Goal: Task Accomplishment & Management: Complete application form

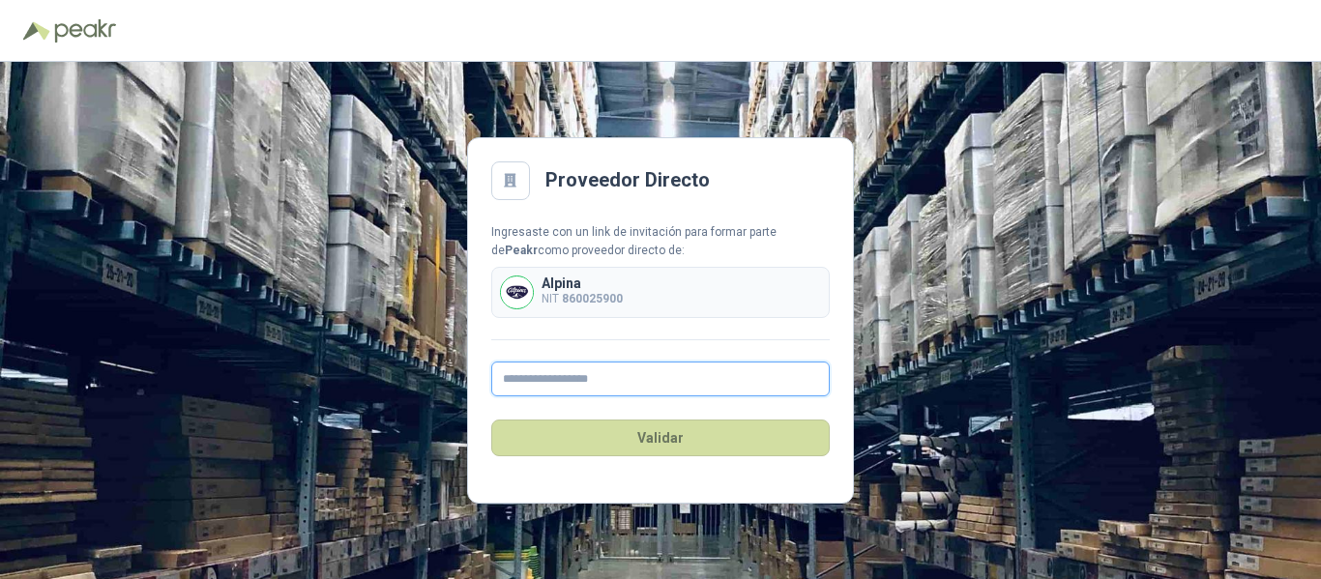
click at [545, 381] on input "text" at bounding box center [660, 379] width 339 height 35
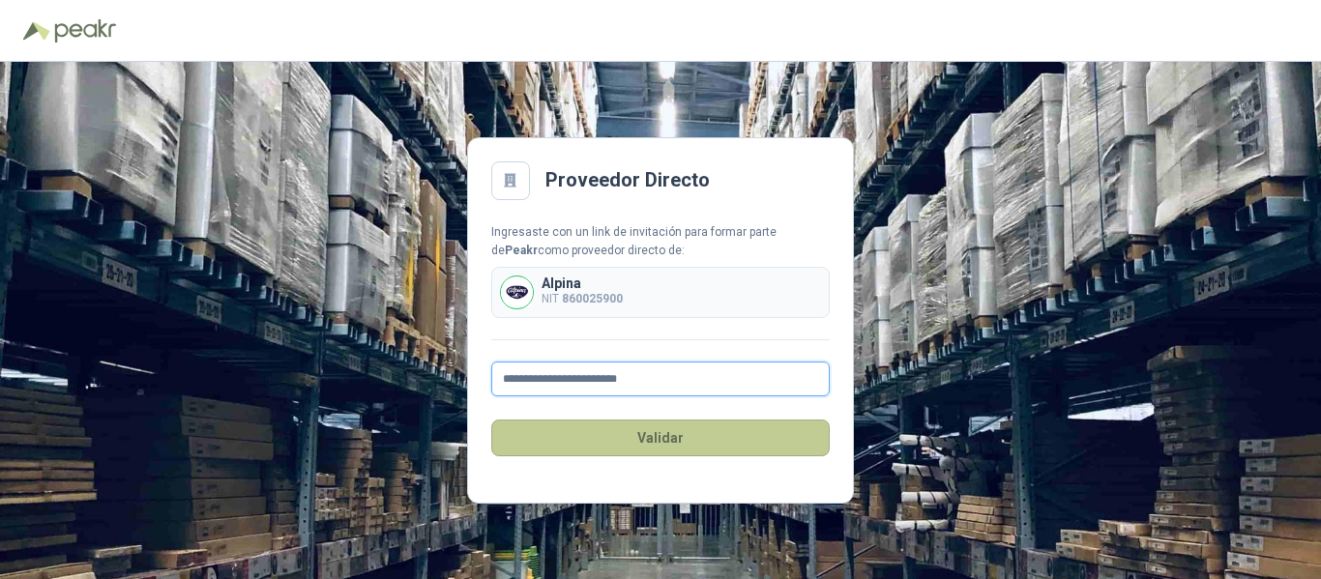
type input "**********"
click at [636, 436] on button "Validar" at bounding box center [660, 438] width 339 height 37
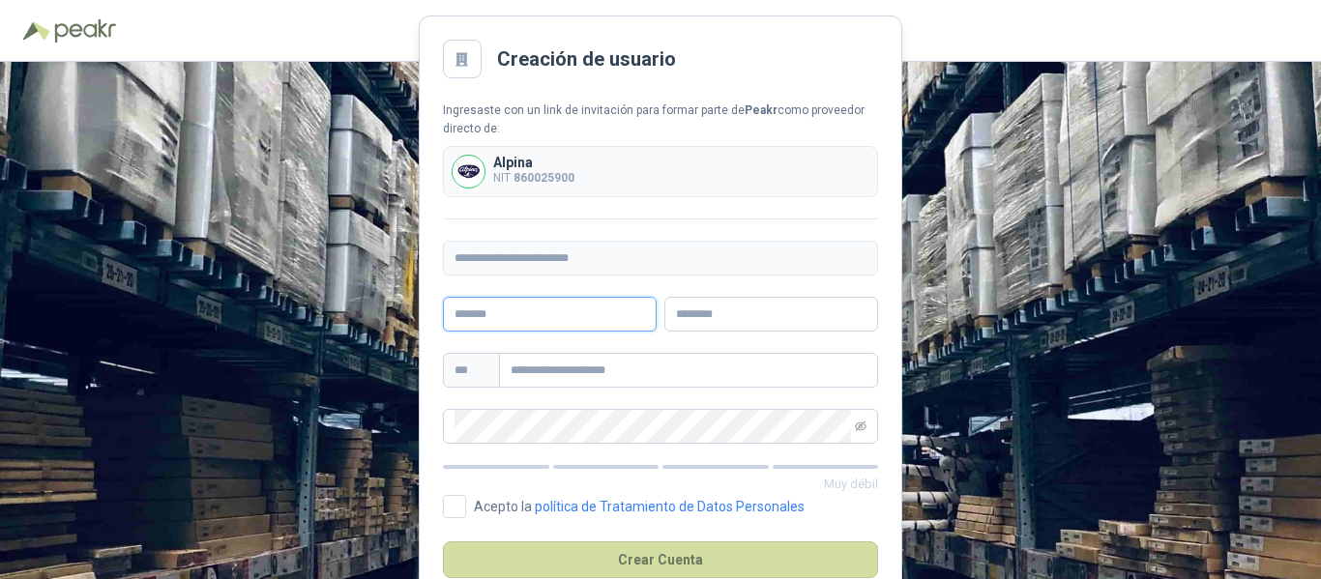
click at [603, 321] on input "text" at bounding box center [550, 314] width 214 height 35
type input "********"
click at [568, 369] on input "text" at bounding box center [688, 370] width 379 height 35
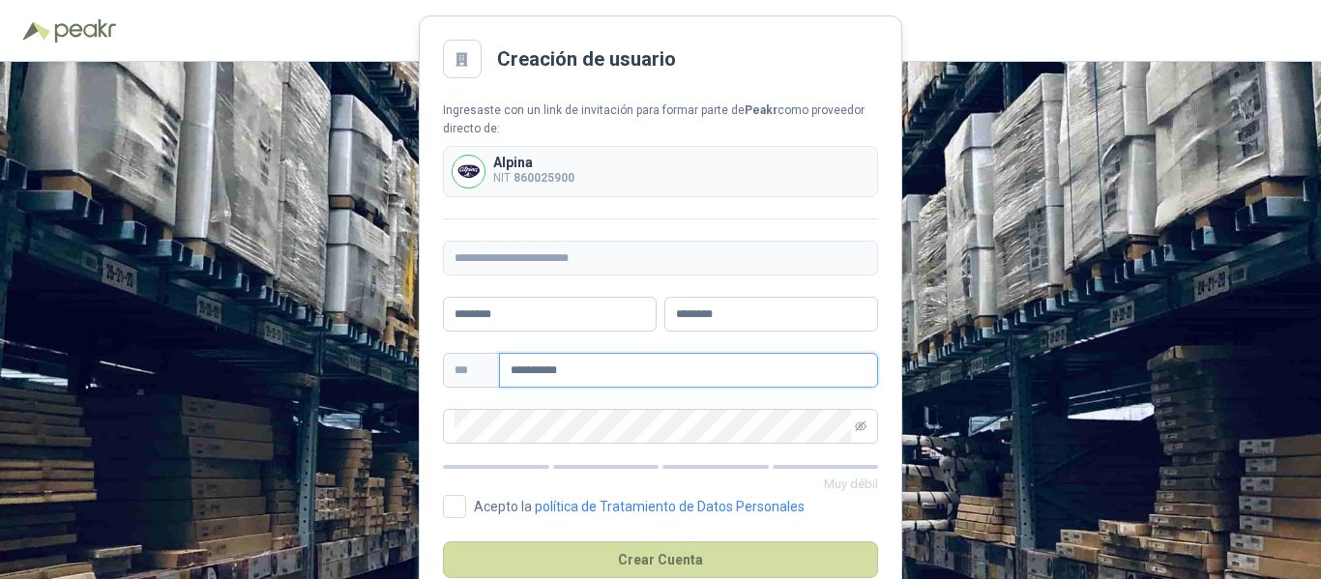
type input "**********"
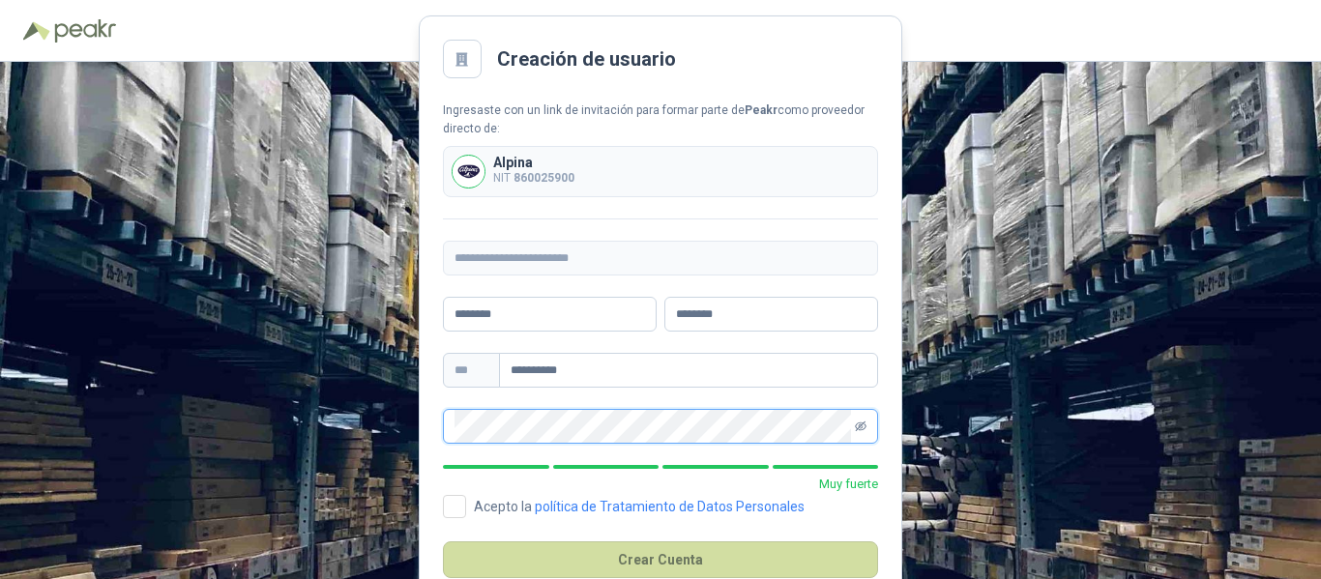
click at [863, 427] on icon "eye-invisible" at bounding box center [861, 427] width 12 height 12
click at [440, 424] on main "**********" at bounding box center [661, 319] width 484 height 609
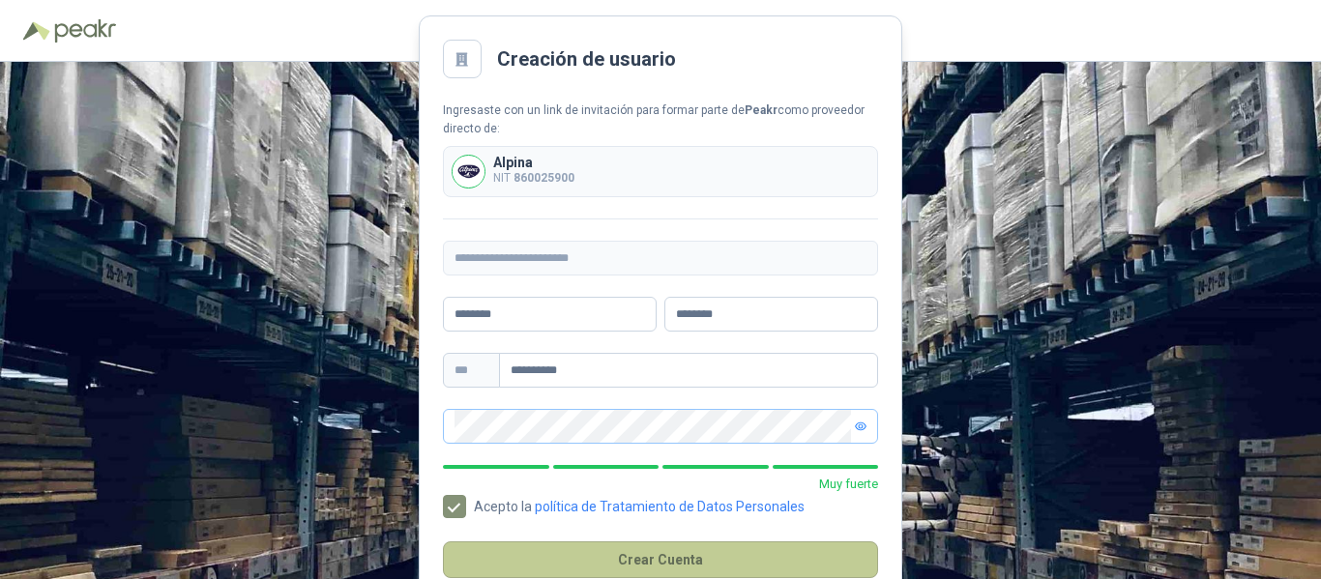
click at [637, 557] on button "Crear Cuenta" at bounding box center [660, 560] width 435 height 37
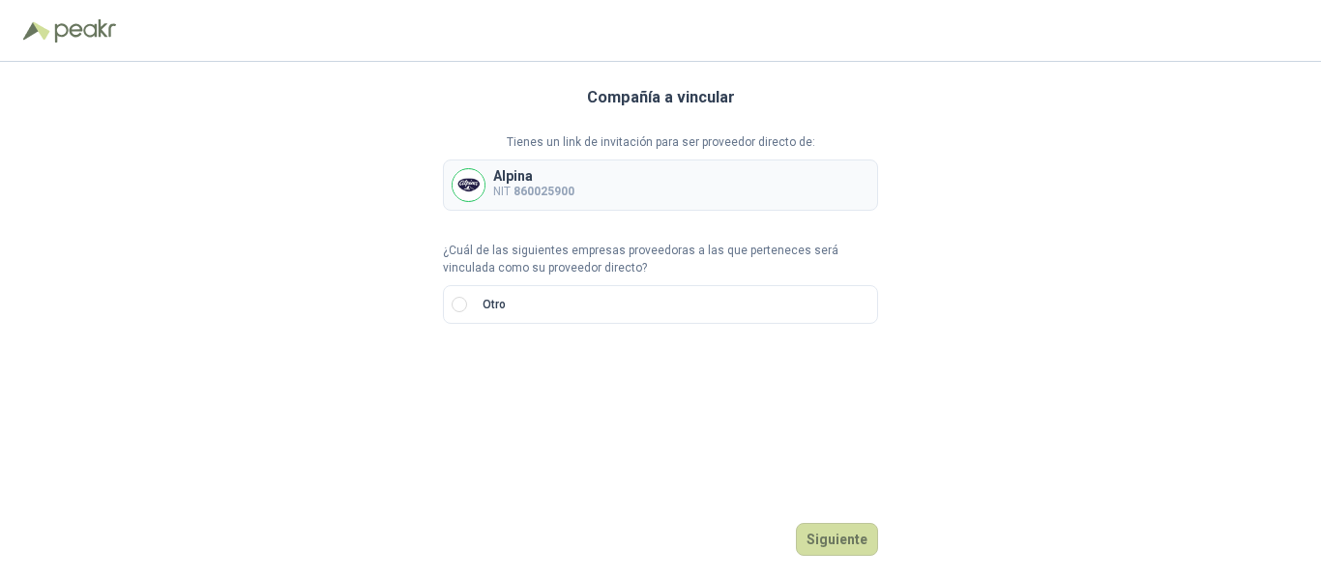
click at [555, 274] on p "¿Cuál de las siguientes empresas proveedoras a las que perteneces será vinculad…" at bounding box center [660, 260] width 435 height 37
click at [573, 183] on p "NIT 860025900" at bounding box center [533, 192] width 81 height 18
click at [831, 535] on button "Siguiente" at bounding box center [837, 539] width 82 height 33
click at [490, 367] on input "search" at bounding box center [477, 369] width 45 height 29
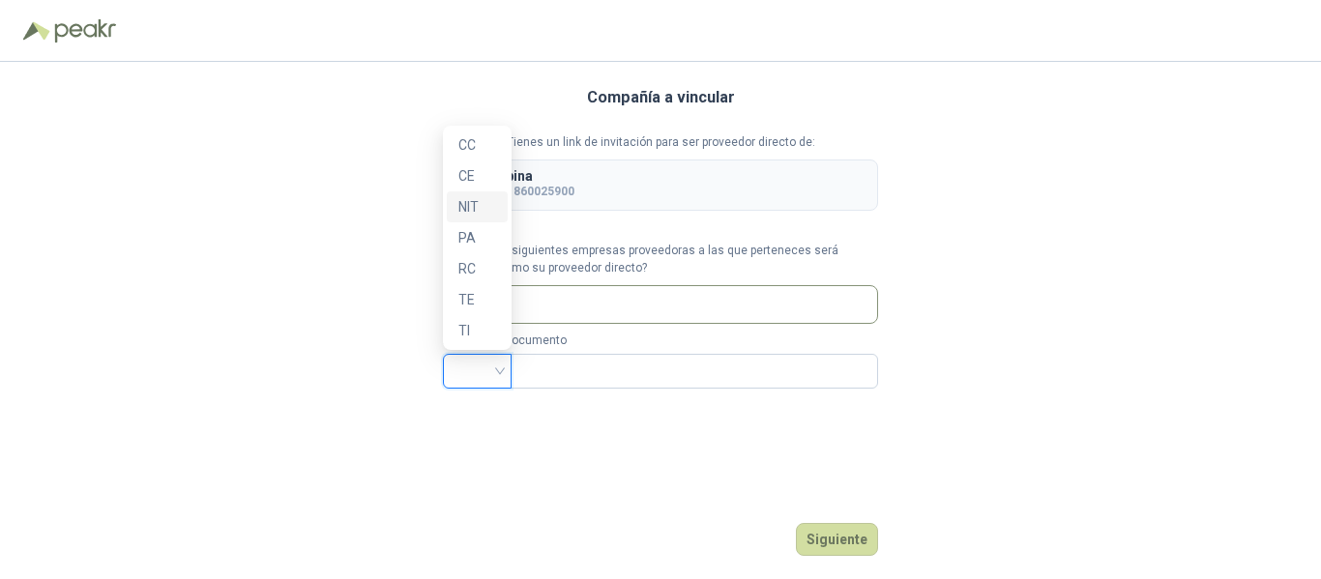
click at [464, 206] on div "NIT" at bounding box center [477, 206] width 38 height 21
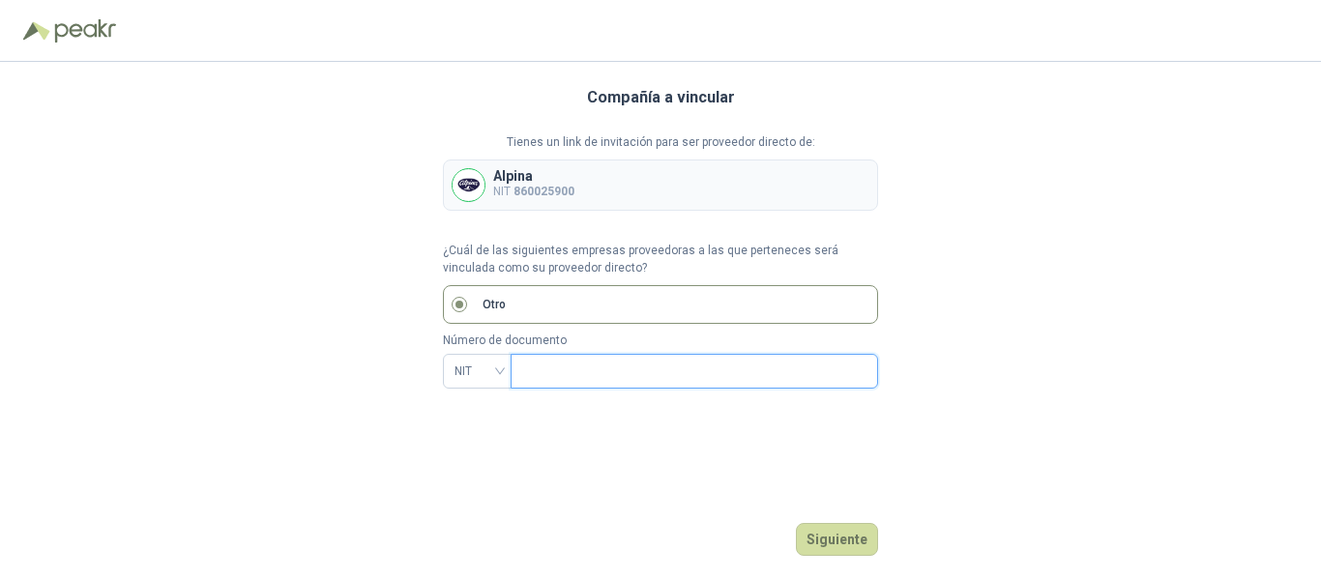
click at [538, 373] on input "text" at bounding box center [692, 371] width 340 height 33
type input "*********"
click at [842, 527] on button "Siguiente" at bounding box center [837, 539] width 82 height 33
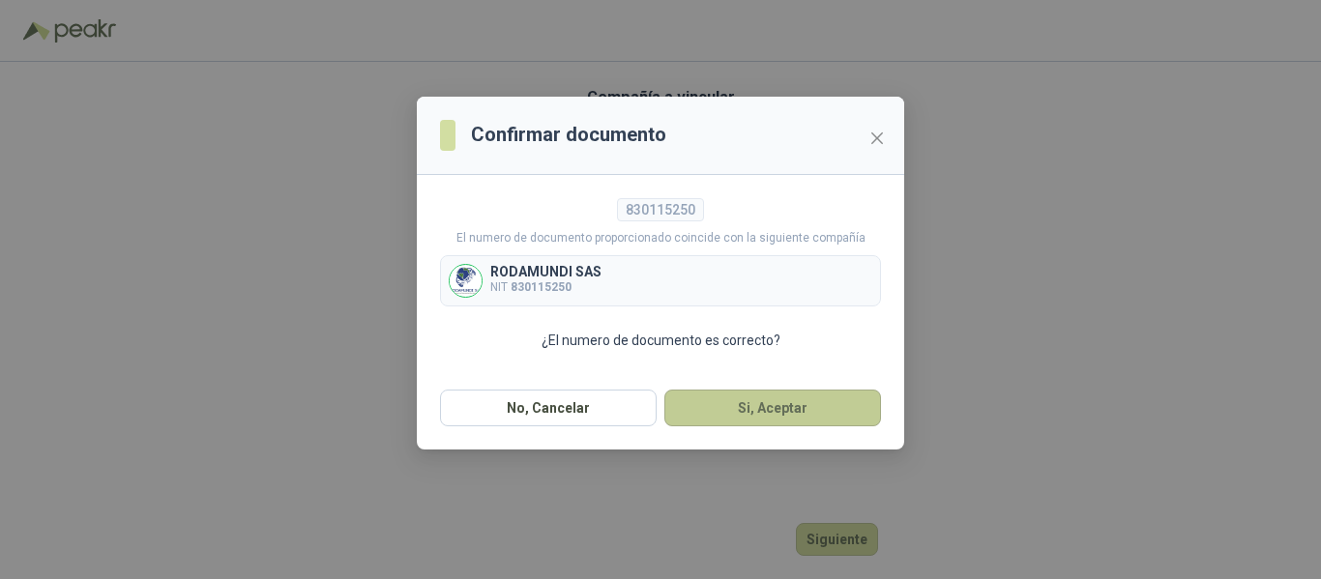
click at [759, 401] on button "Si, Aceptar" at bounding box center [772, 408] width 217 height 37
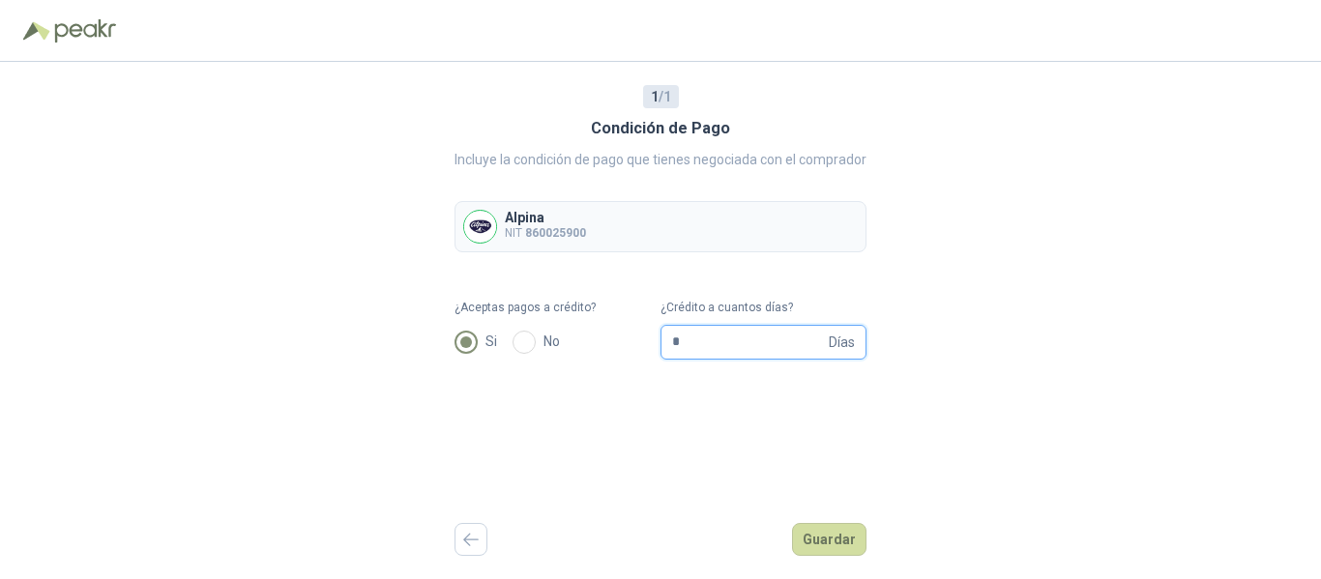
click at [746, 350] on input "*" at bounding box center [748, 342] width 153 height 33
type input "**"
click at [840, 545] on button "Guardar" at bounding box center [829, 539] width 74 height 33
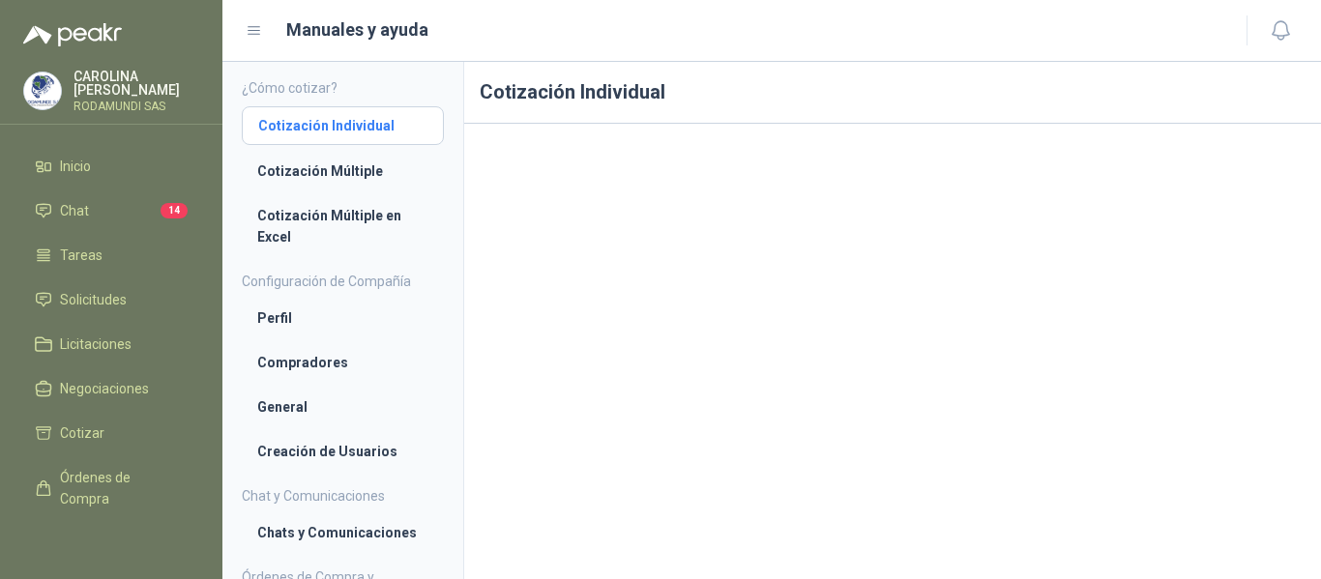
click at [329, 126] on li "Cotización Individual" at bounding box center [342, 125] width 169 height 21
click at [312, 173] on li "Cotización Múltiple" at bounding box center [342, 171] width 171 height 21
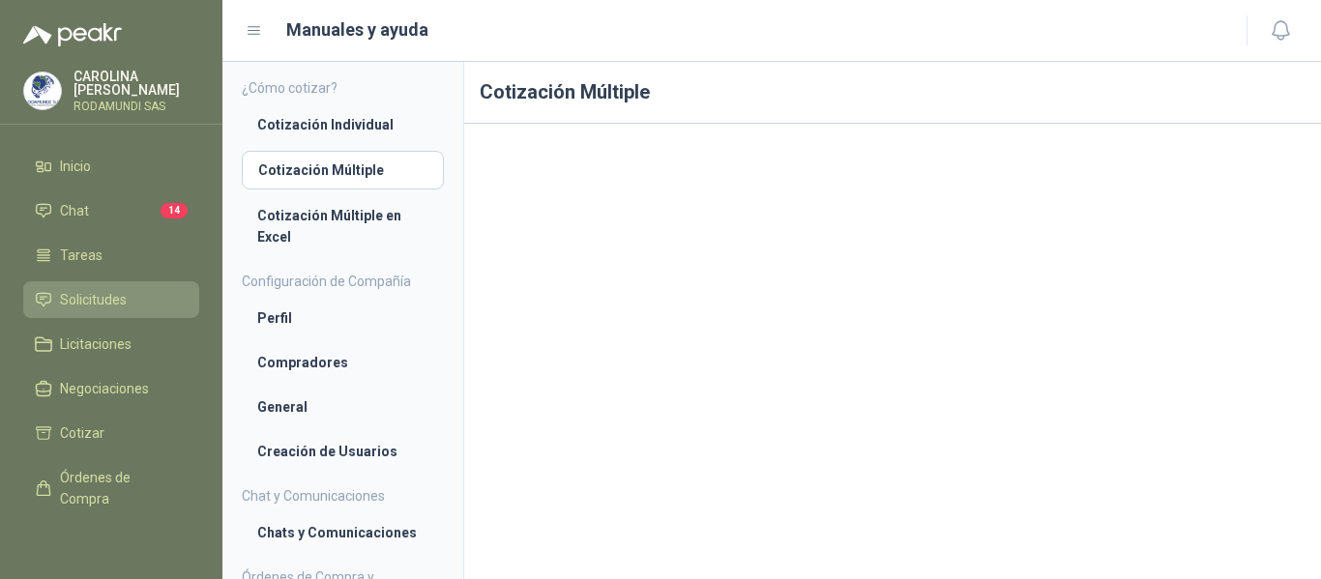
click at [101, 306] on span "Solicitudes" at bounding box center [93, 299] width 67 height 21
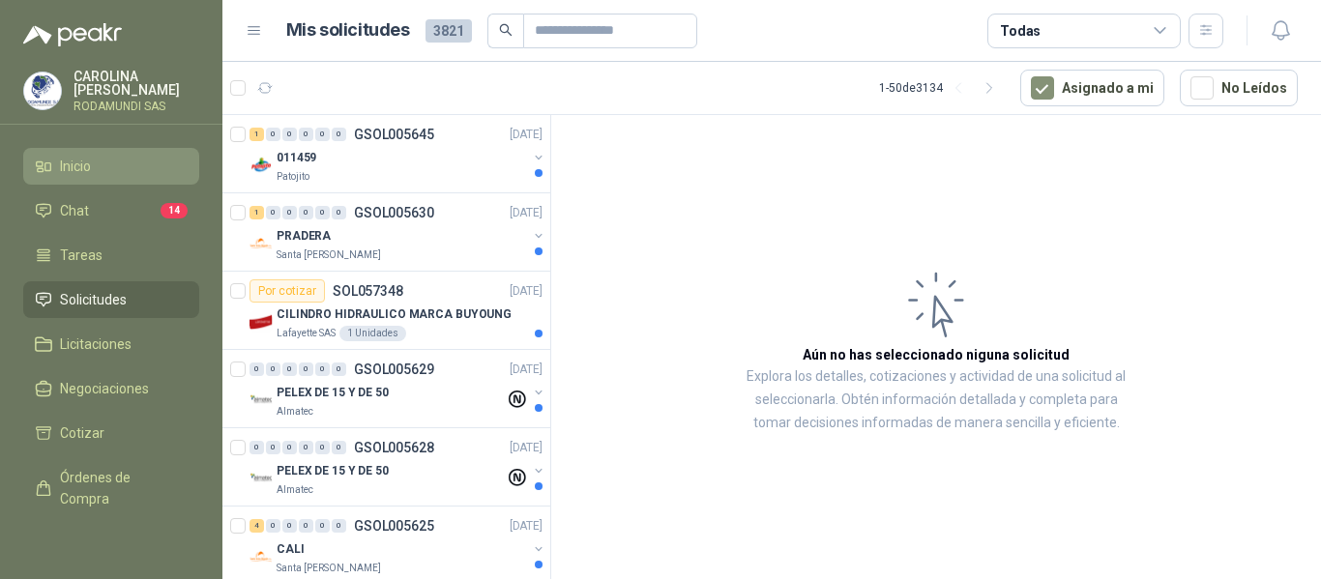
click at [112, 162] on li "Inicio" at bounding box center [111, 166] width 153 height 21
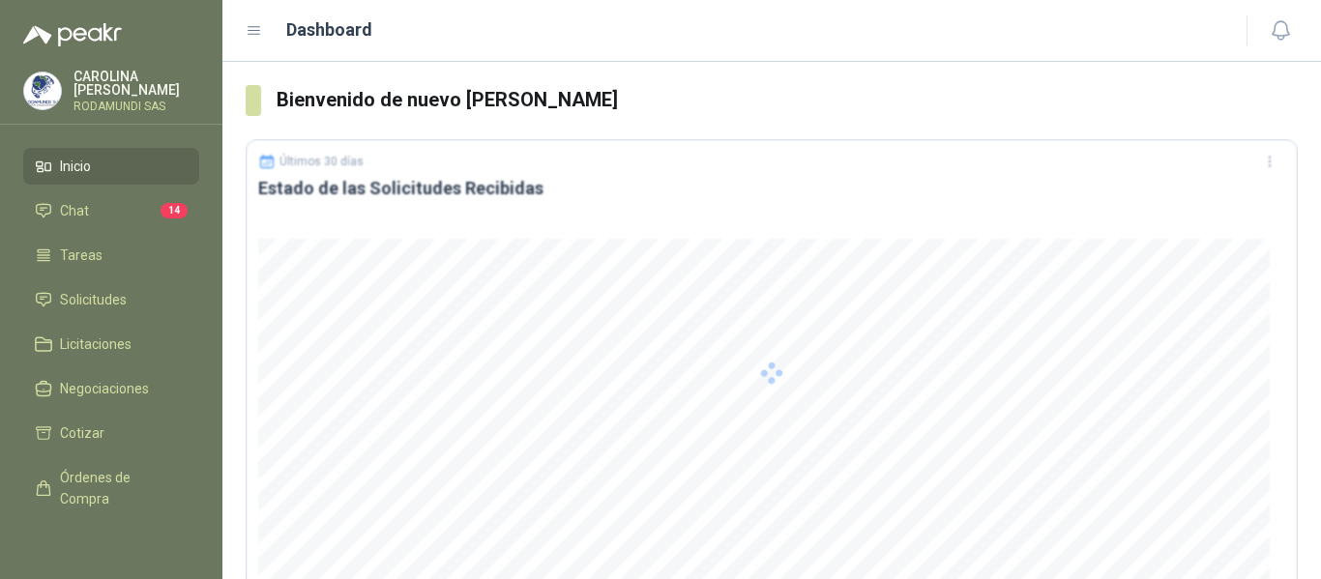
click at [89, 162] on span "Inicio" at bounding box center [75, 166] width 31 height 21
click at [86, 210] on span "Chat" at bounding box center [74, 210] width 29 height 21
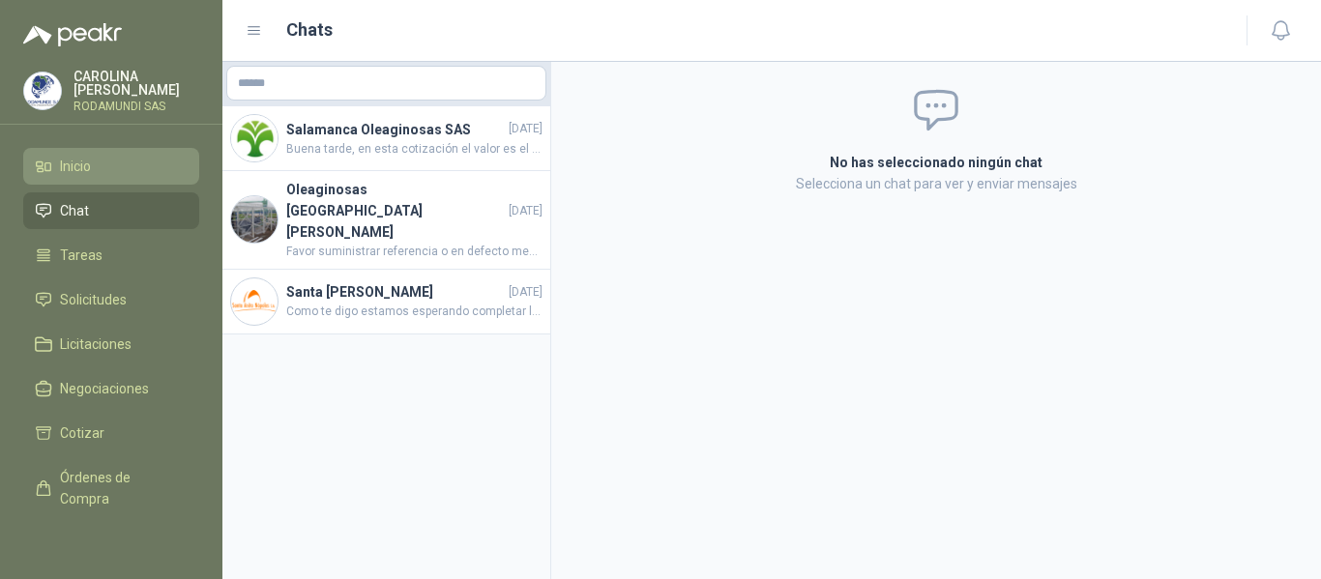
click at [108, 159] on li "Inicio" at bounding box center [111, 166] width 153 height 21
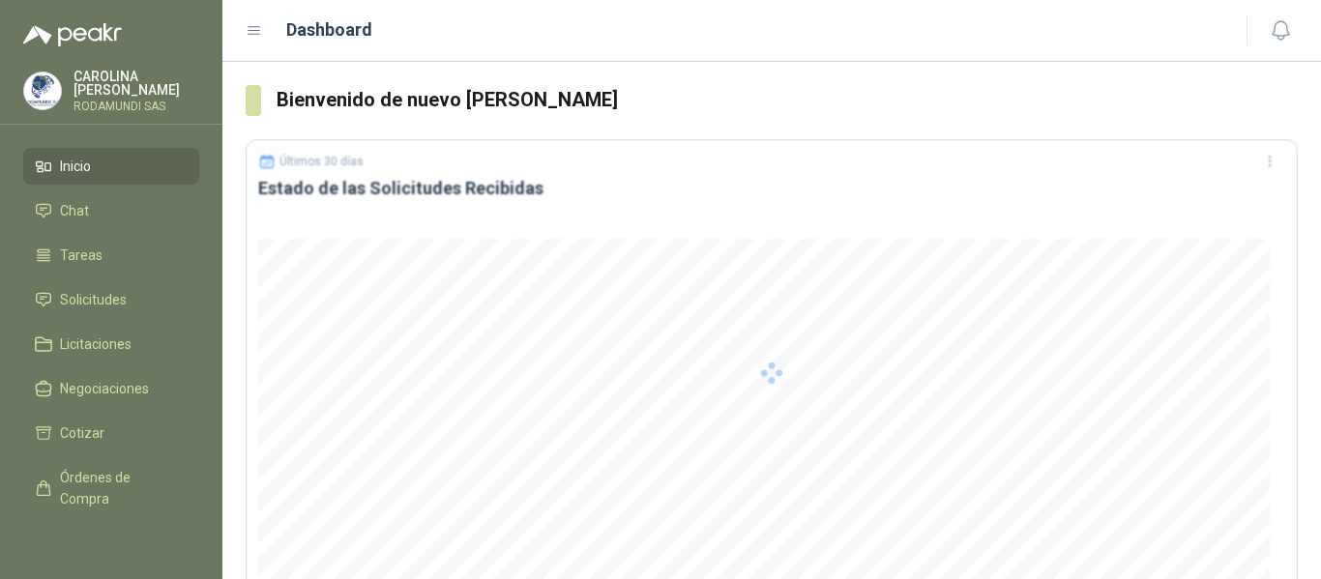
click at [251, 33] on icon at bounding box center [254, 30] width 17 height 17
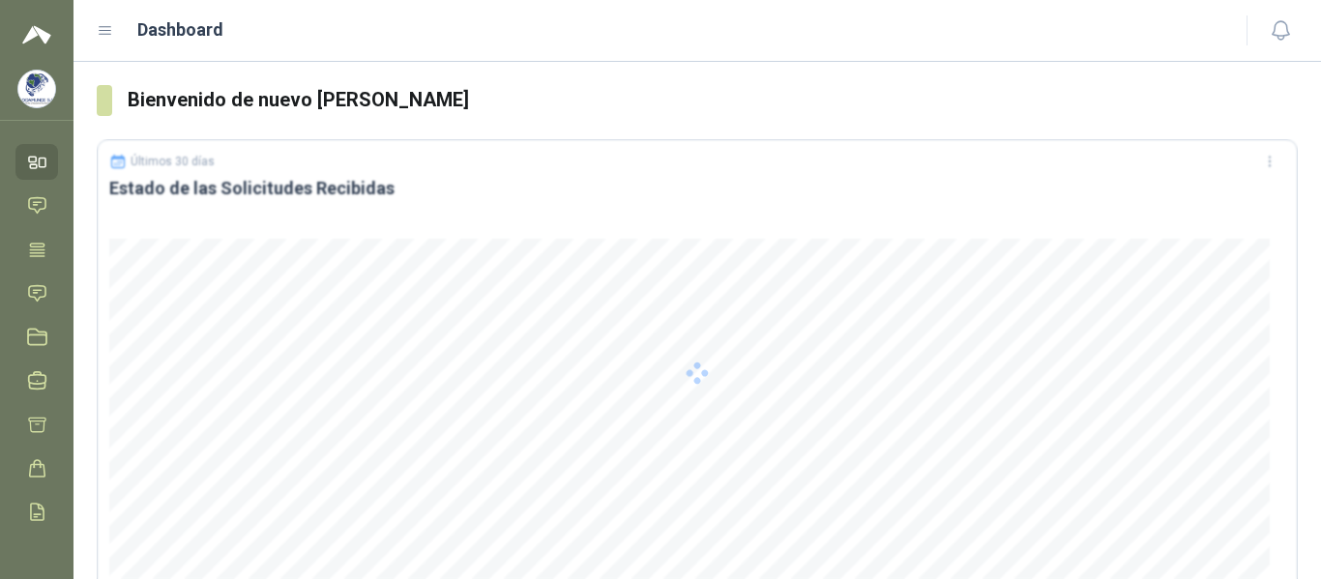
click at [108, 34] on icon at bounding box center [106, 31] width 12 height 8
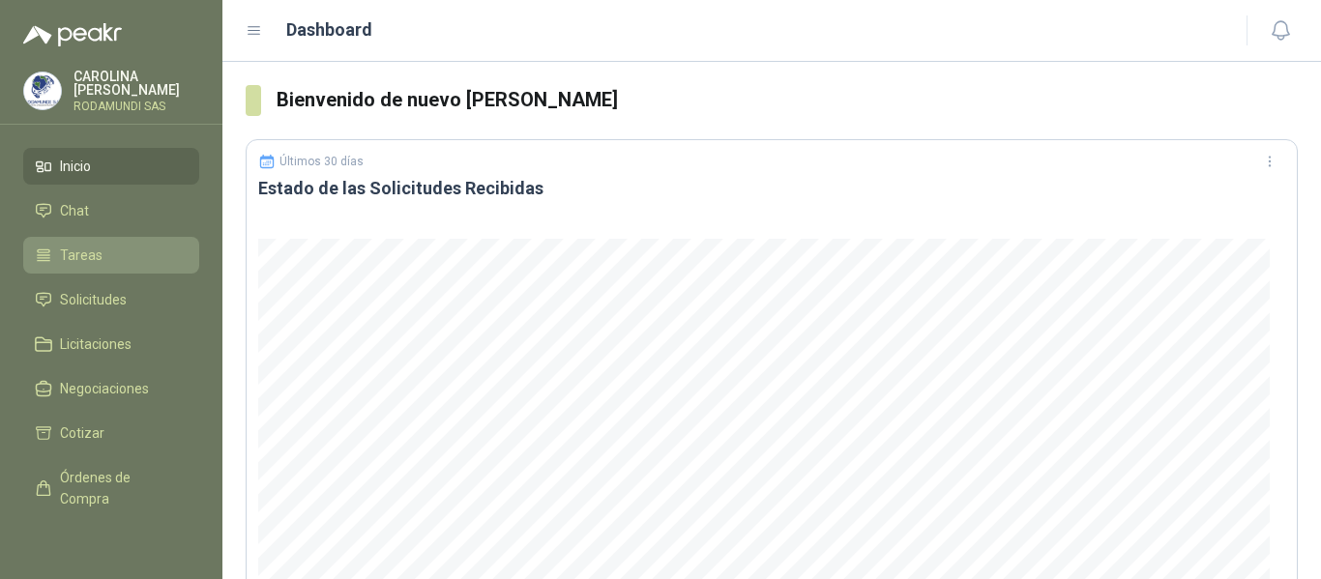
click at [87, 248] on span "Tareas" at bounding box center [81, 255] width 43 height 21
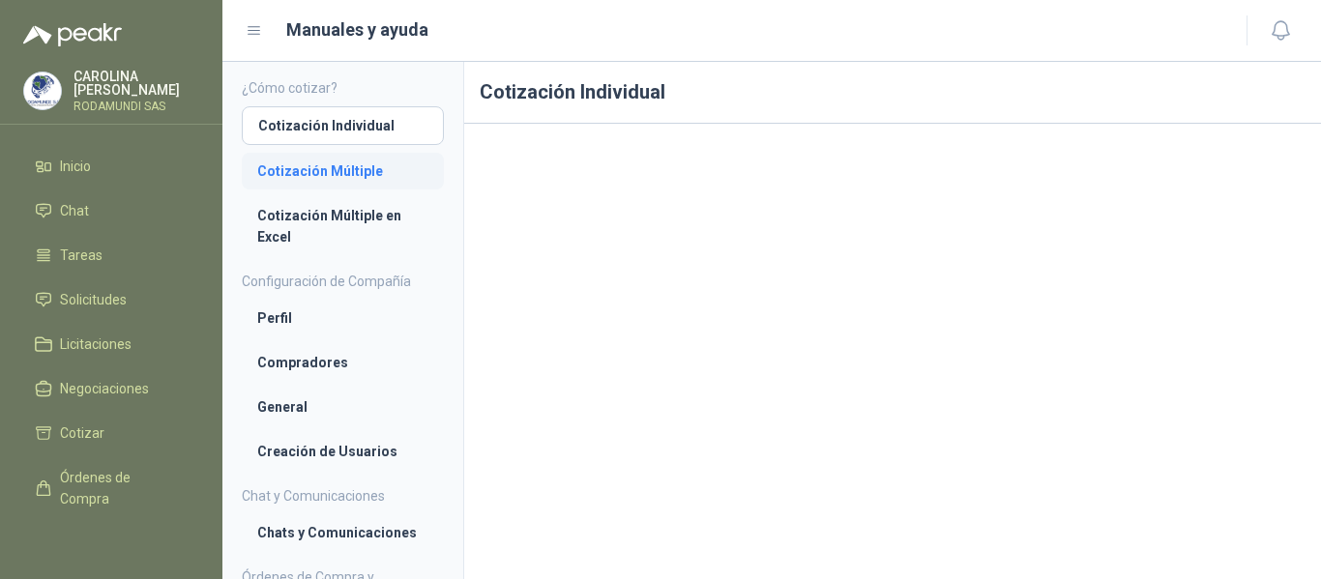
click at [307, 166] on li "Cotización Múltiple" at bounding box center [342, 171] width 171 height 21
click at [292, 230] on li "Cotización Múltiple en Excel" at bounding box center [342, 226] width 171 height 43
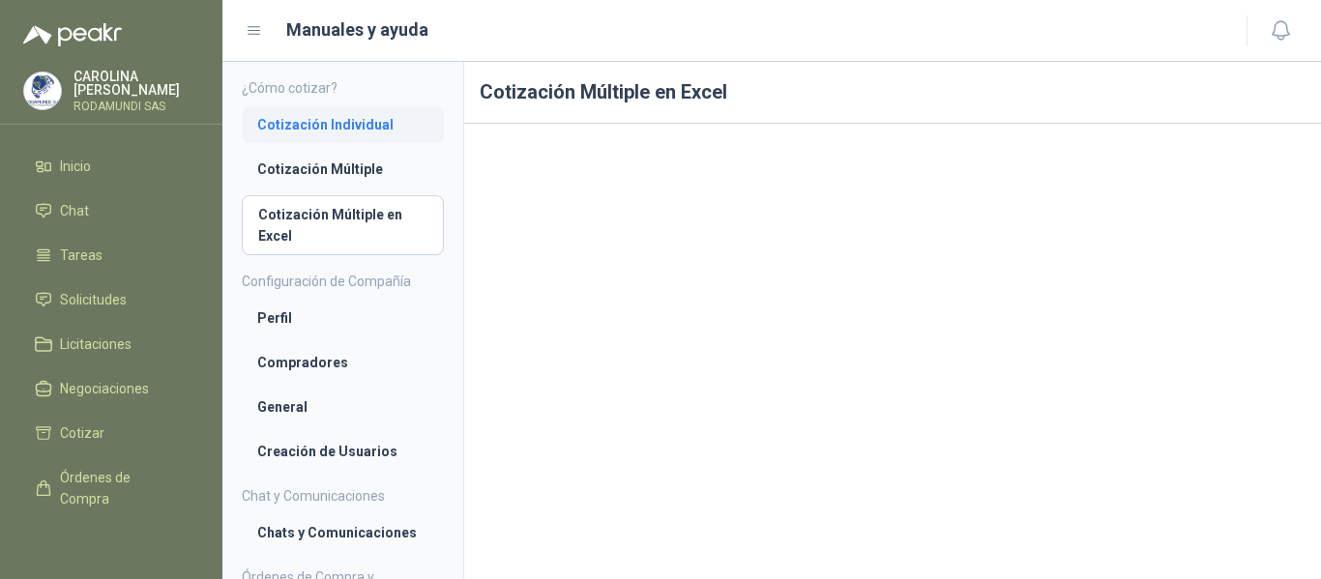
click at [333, 122] on li "Cotización Individual" at bounding box center [342, 124] width 171 height 21
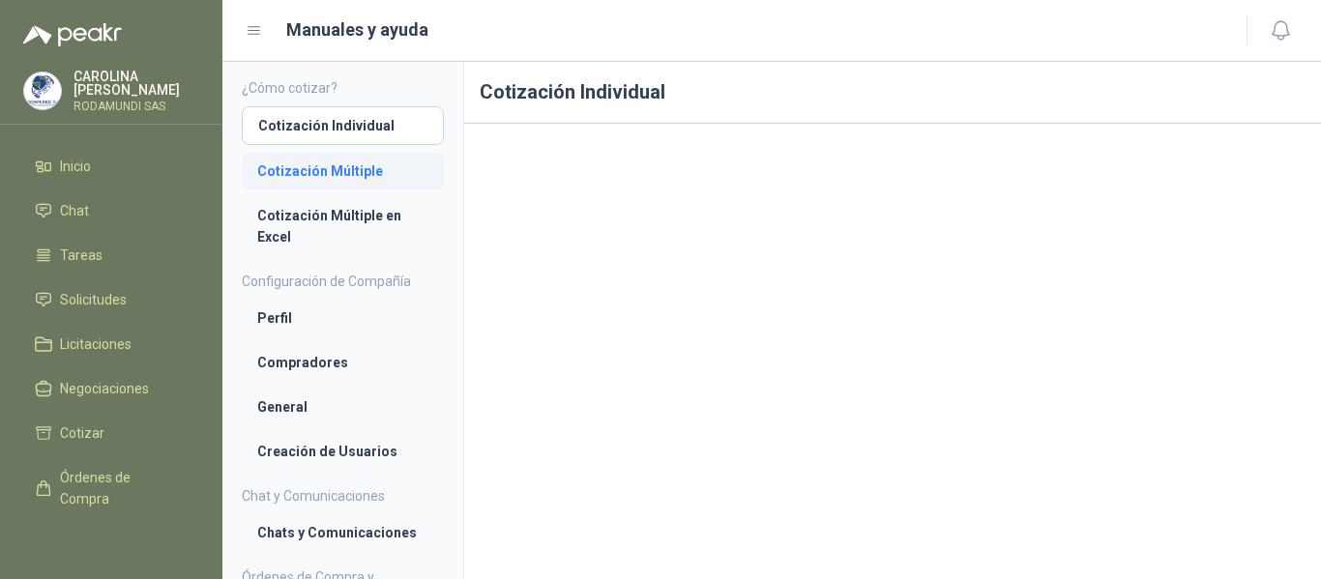
click at [320, 162] on li "Cotización Múltiple" at bounding box center [342, 171] width 171 height 21
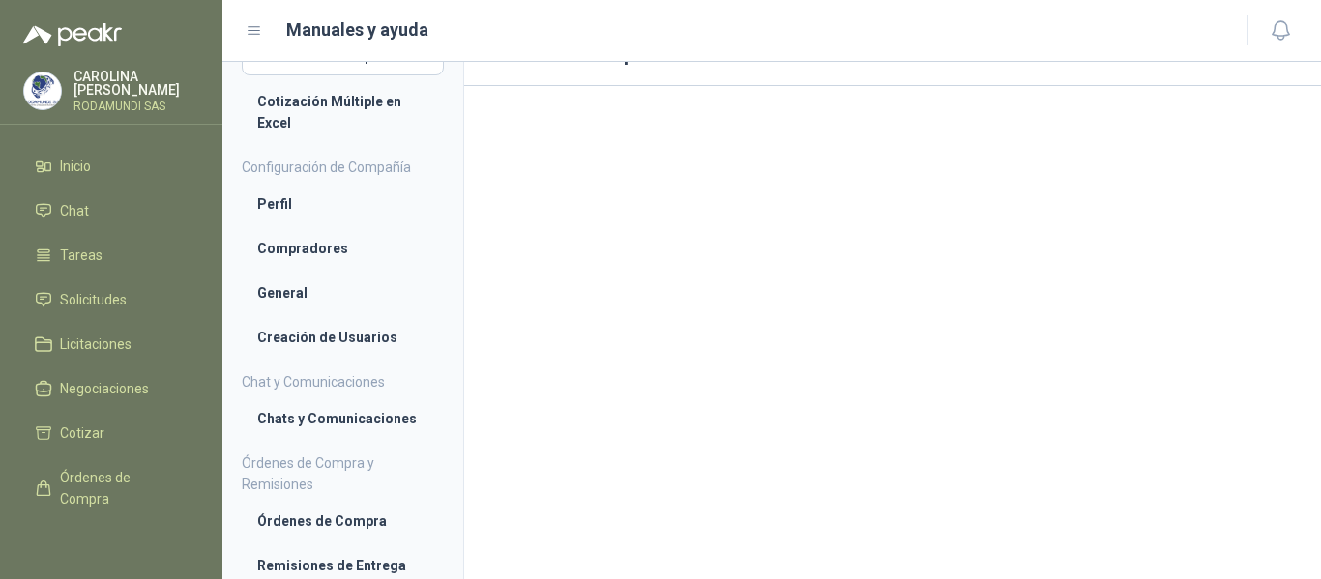
scroll to position [116, 0]
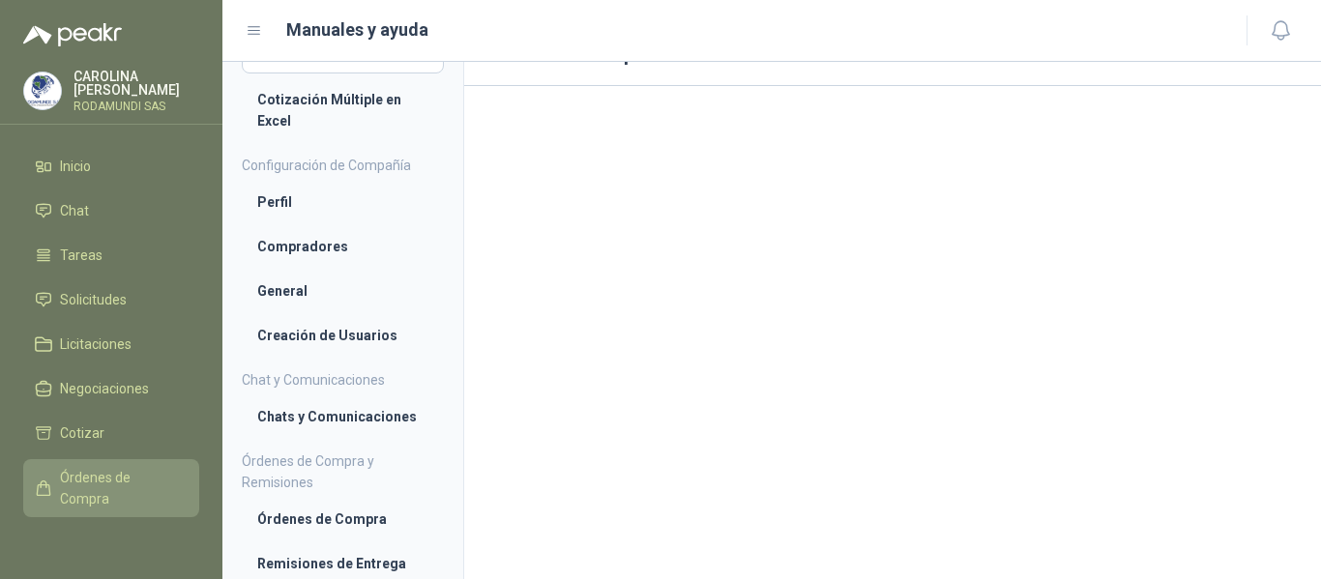
click at [116, 500] on span "Órdenes de Compra" at bounding box center [120, 488] width 121 height 43
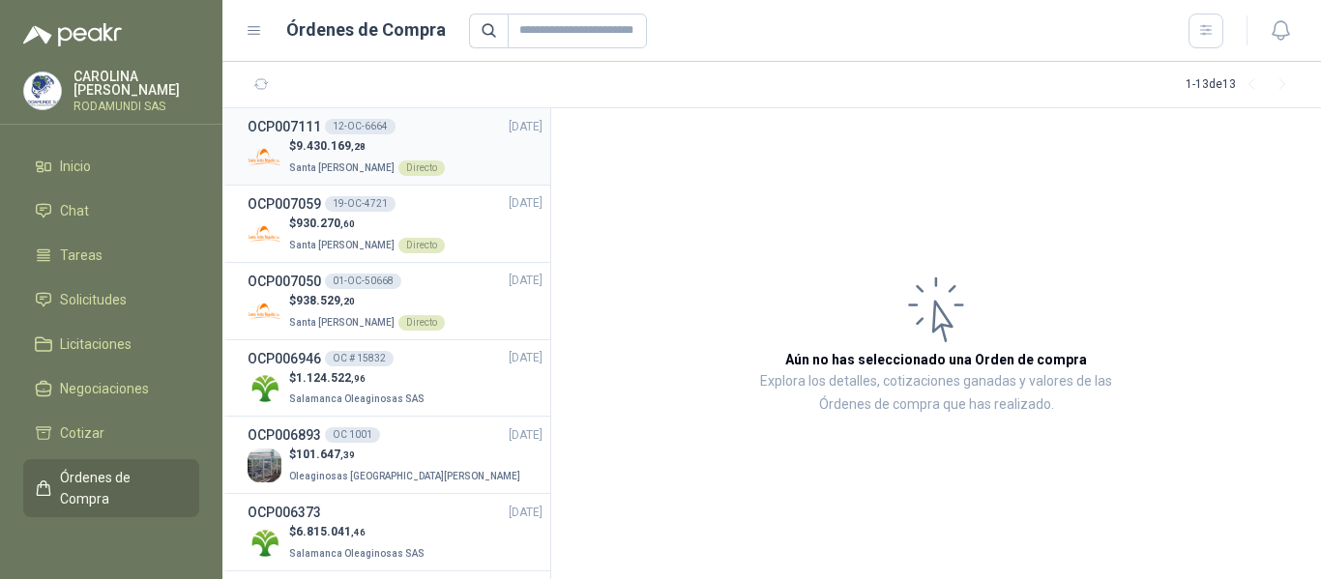
click at [346, 150] on span "9.430.169 ,28" at bounding box center [331, 146] width 70 height 14
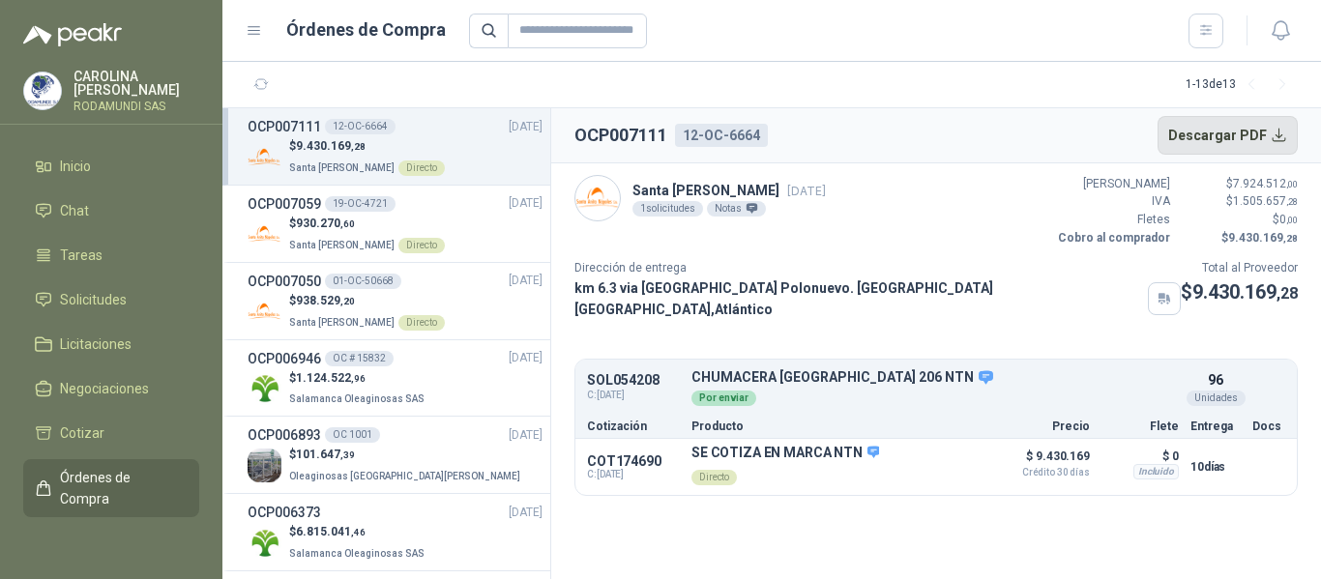
click at [1244, 138] on button "Descargar PDF" at bounding box center [1228, 135] width 141 height 39
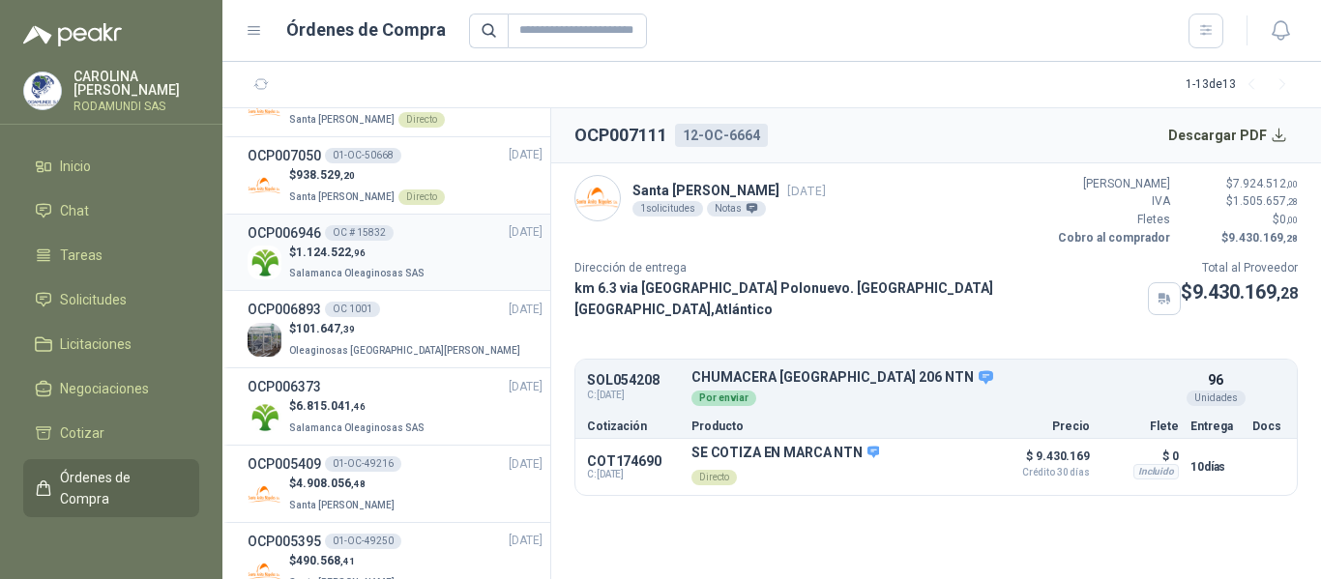
scroll to position [129, 0]
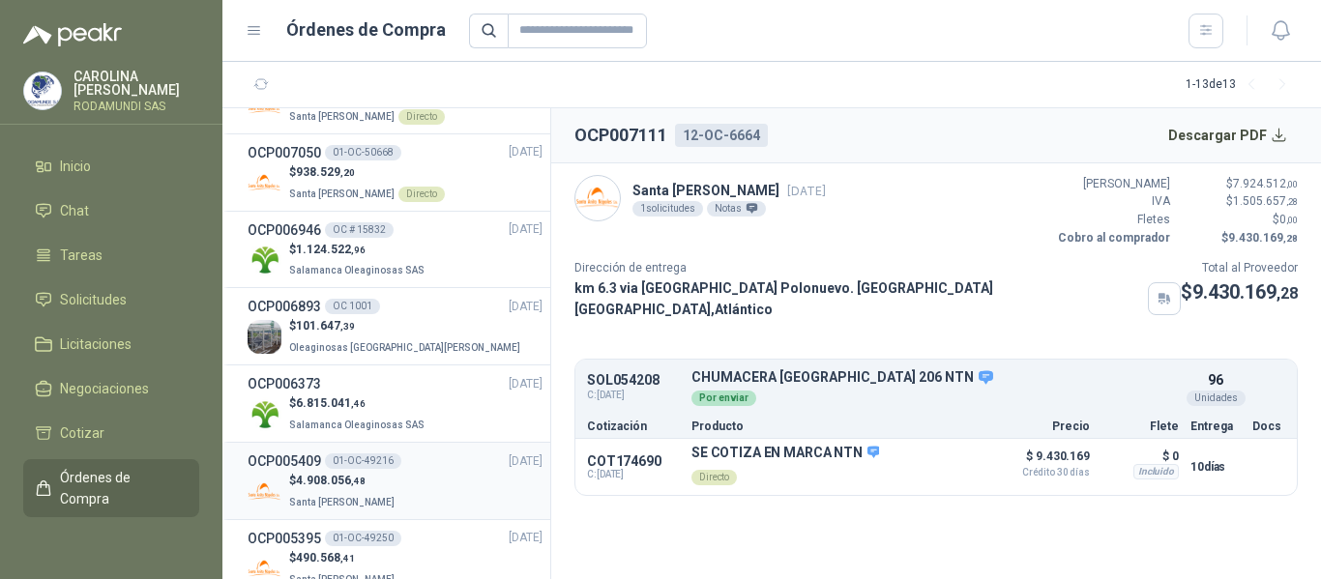
click at [343, 468] on div "01-OC-49216" at bounding box center [363, 461] width 76 height 15
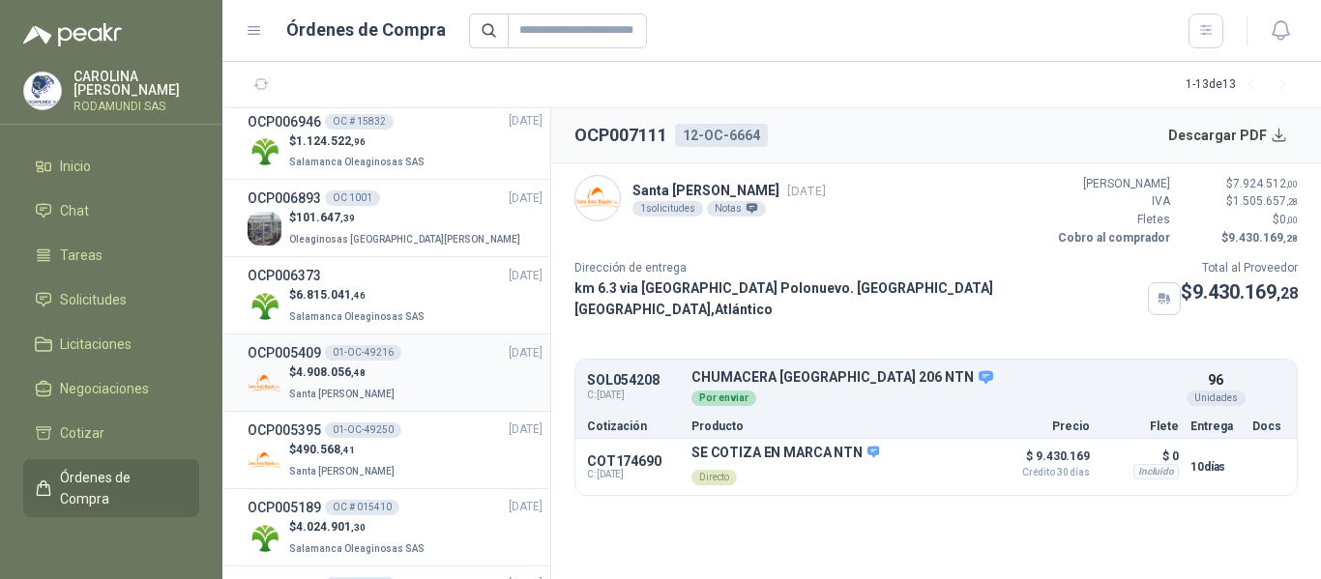
scroll to position [238, 0]
click at [343, 468] on span "Santa [PERSON_NAME]" at bounding box center [341, 470] width 105 height 11
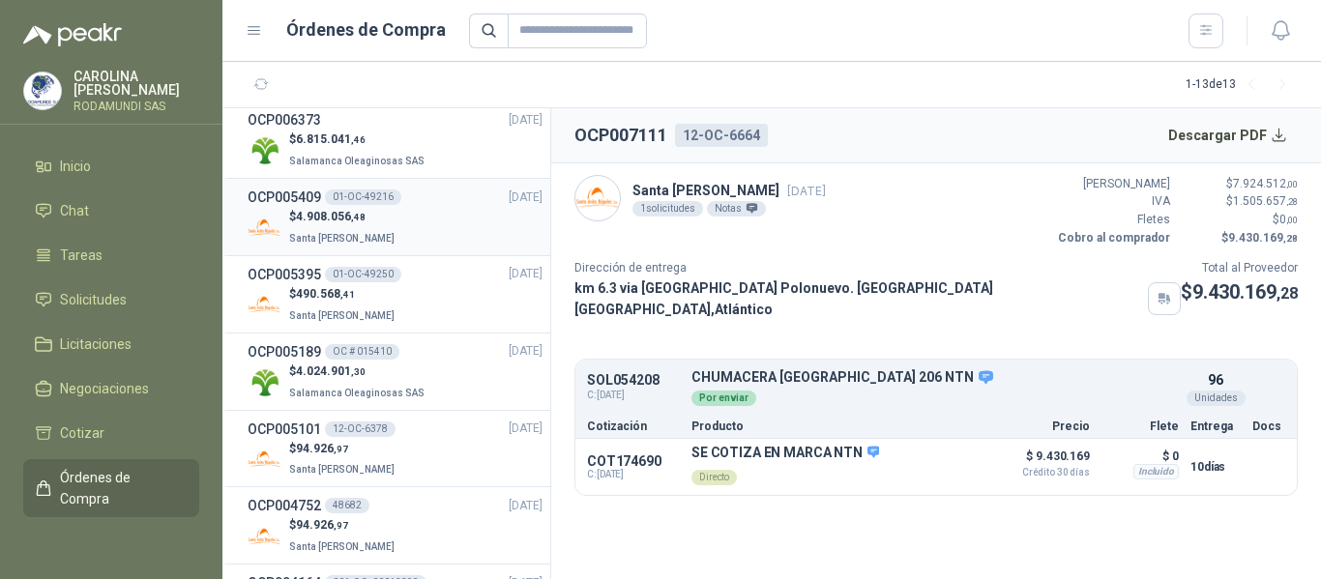
scroll to position [559, 0]
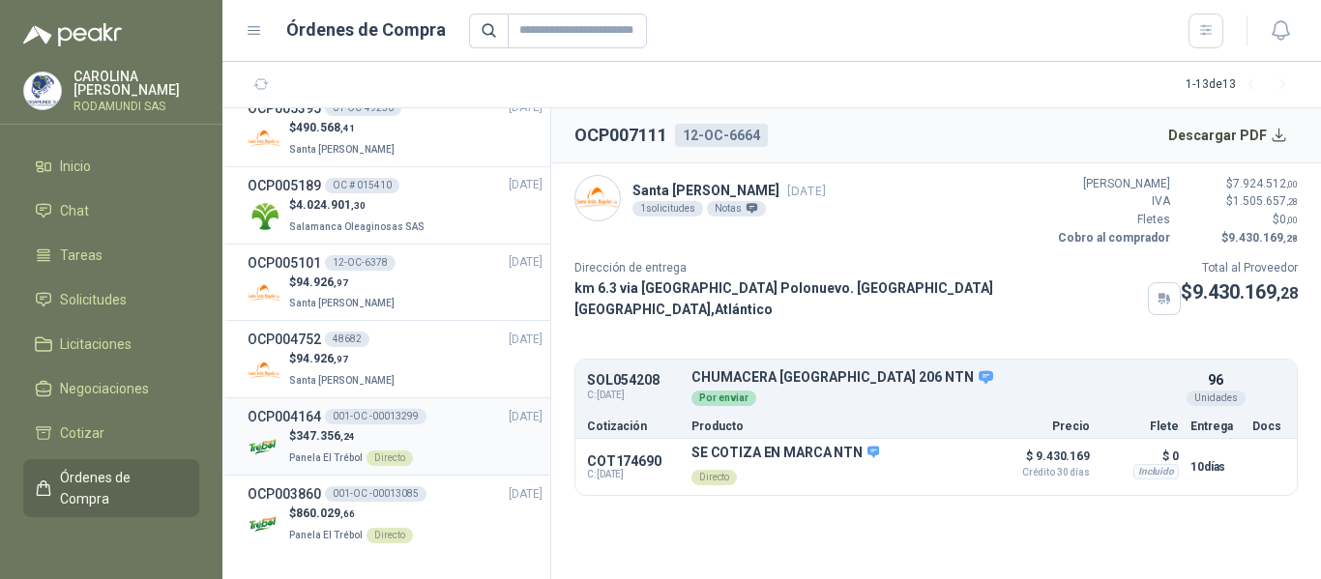
click at [313, 439] on span "347.356 ,24" at bounding box center [325, 436] width 59 height 14
click at [304, 530] on span "Panela El Trébol" at bounding box center [326, 535] width 74 height 11
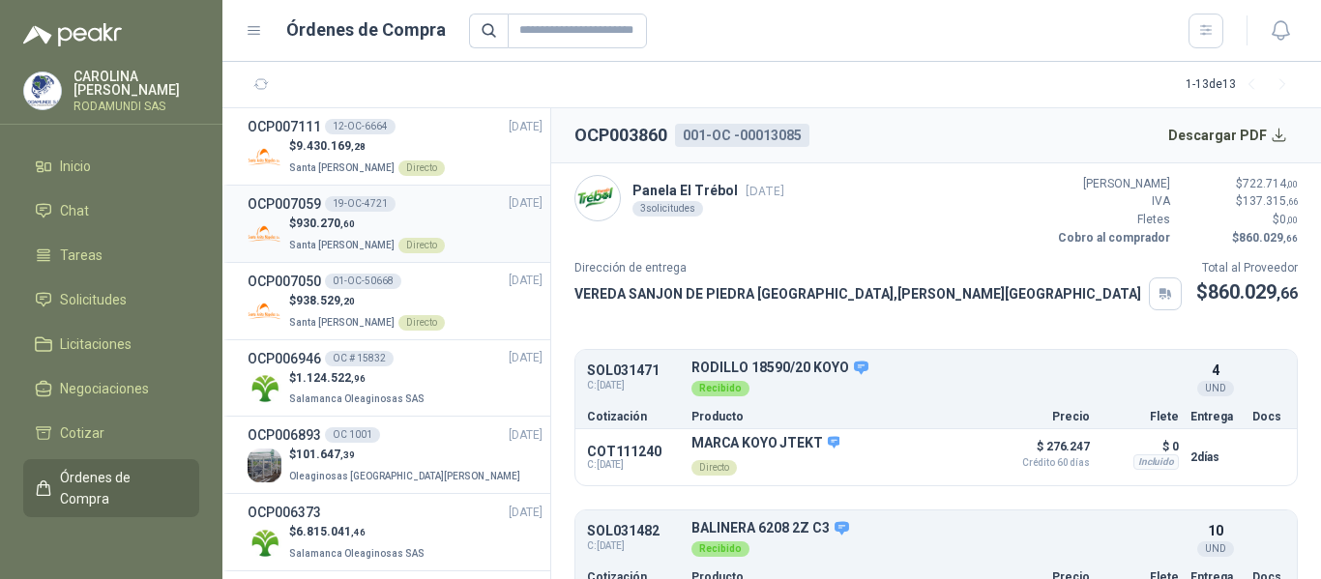
click at [290, 233] on p "Santa [PERSON_NAME] Directo" at bounding box center [367, 243] width 156 height 21
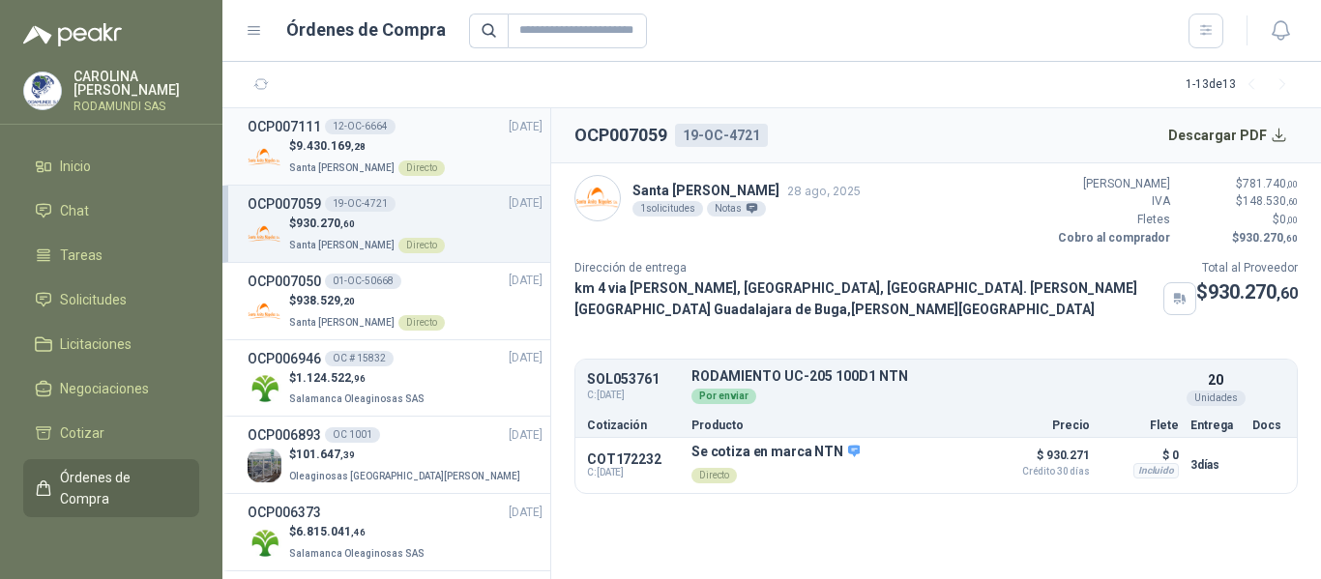
click at [371, 171] on span "Santa [PERSON_NAME]" at bounding box center [341, 167] width 105 height 11
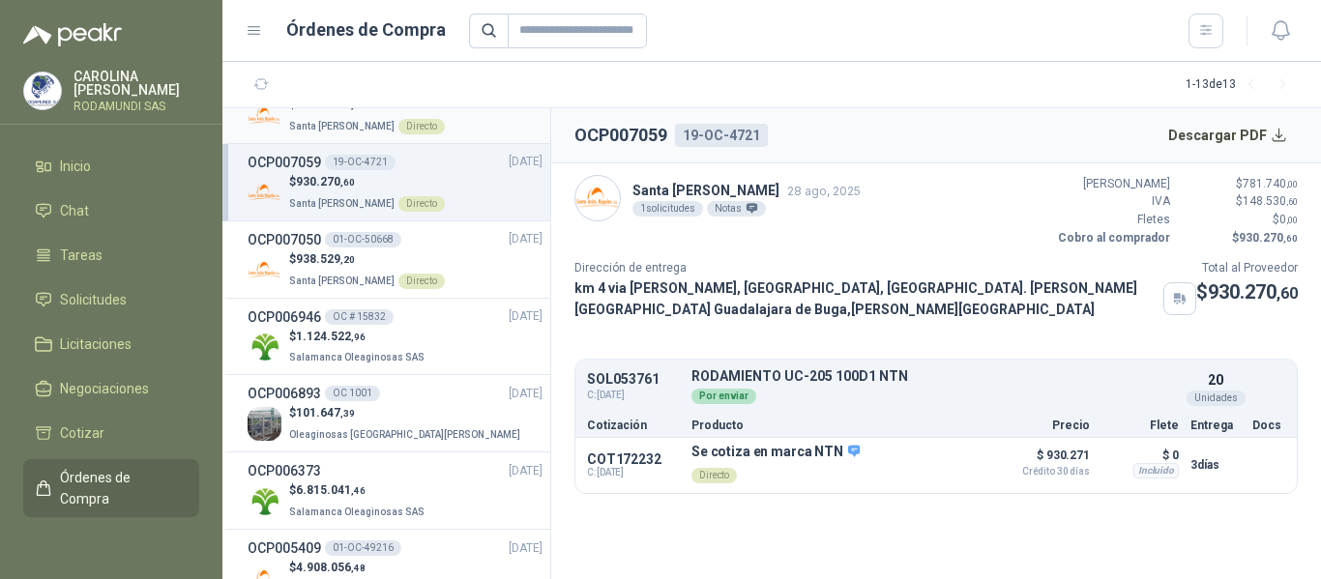
scroll to position [41, 0]
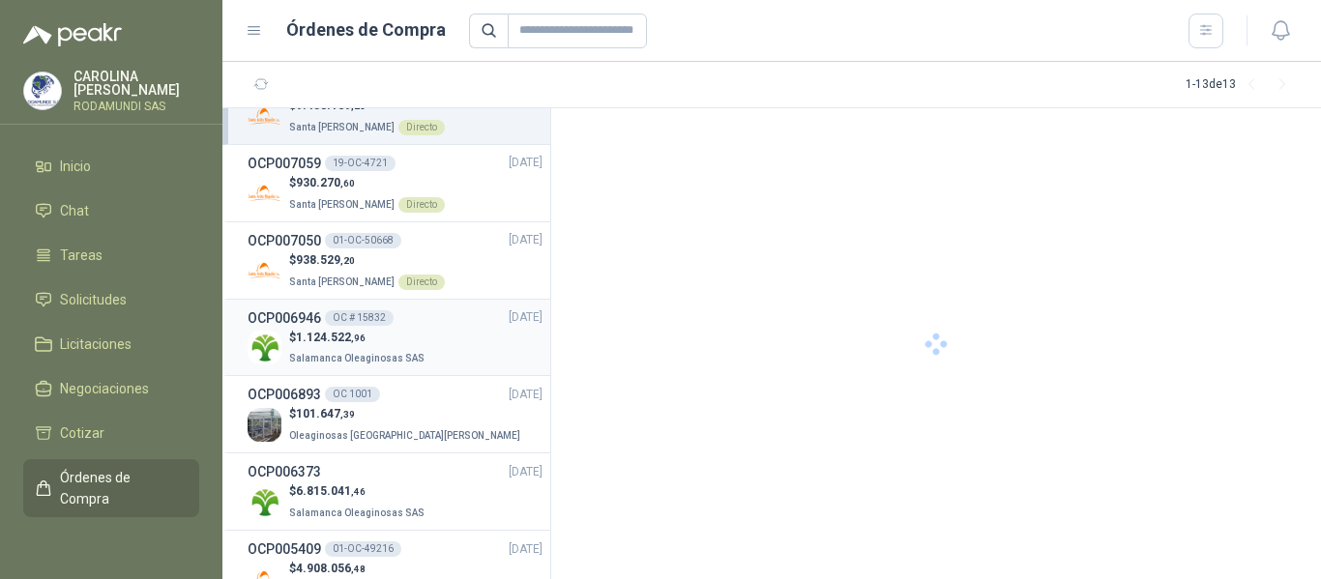
click at [289, 342] on p "$ 1.124.522 ,96" at bounding box center [358, 338] width 139 height 18
click at [397, 329] on p "$ 1.124.522 ,96" at bounding box center [358, 338] width 139 height 18
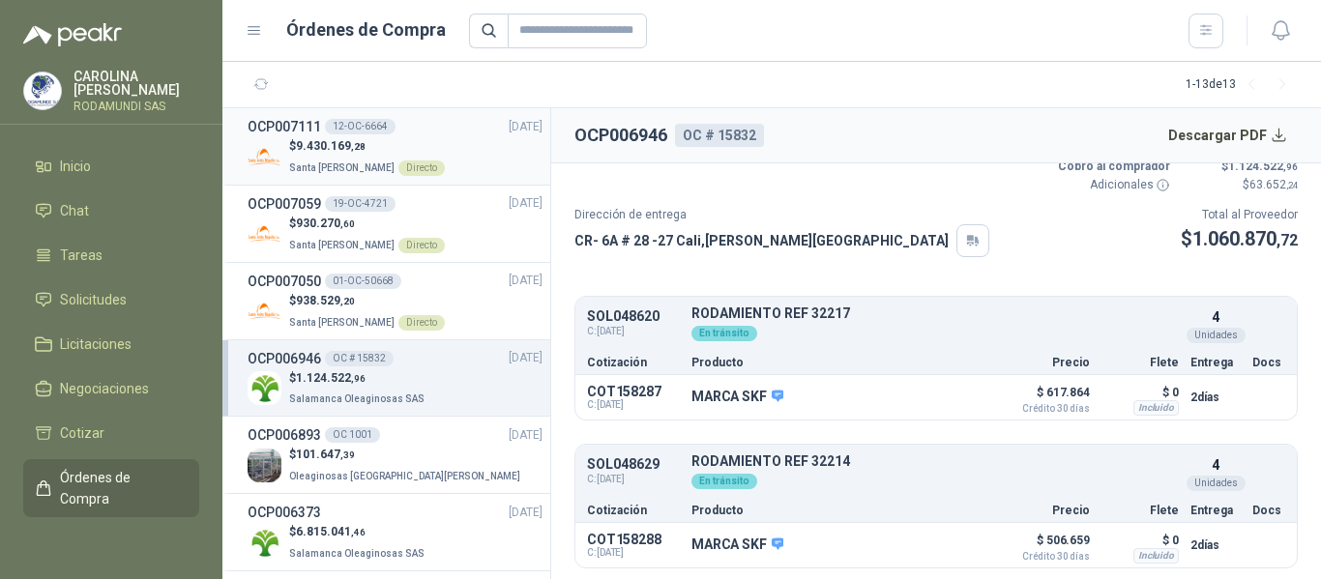
click at [320, 163] on span "Santa [PERSON_NAME]" at bounding box center [341, 167] width 105 height 11
click at [339, 167] on span "Santa [PERSON_NAME]" at bounding box center [341, 167] width 105 height 11
click at [330, 237] on p "Santa [PERSON_NAME] Directo" at bounding box center [367, 243] width 156 height 21
click at [103, 263] on li "Tareas" at bounding box center [111, 255] width 153 height 21
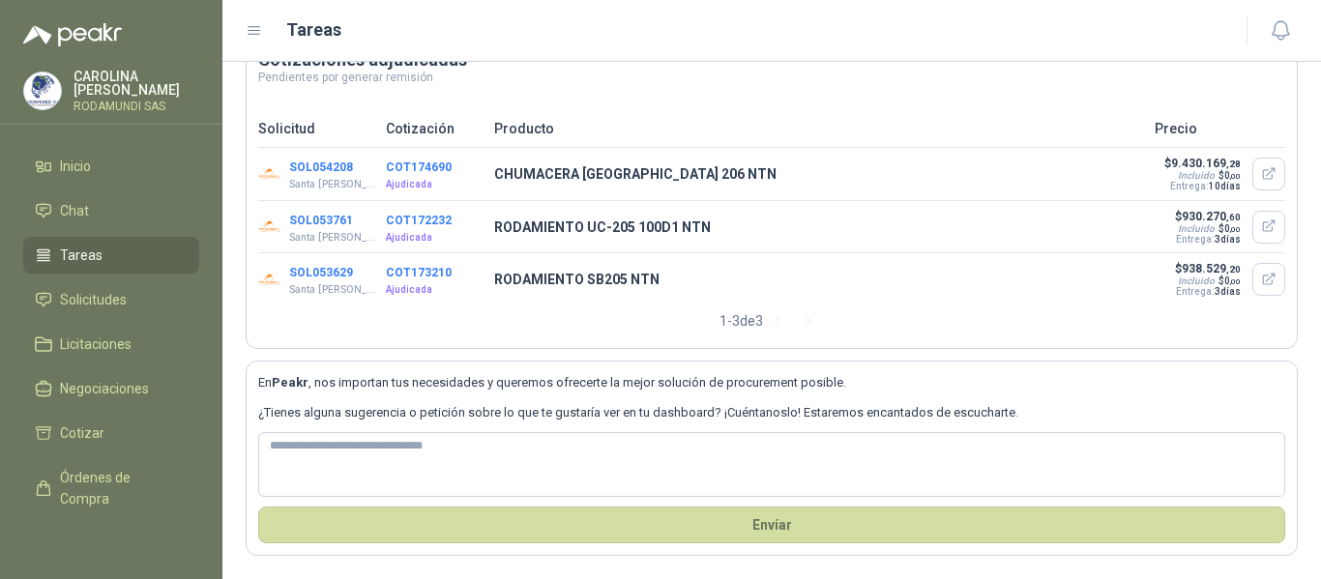
scroll to position [75, 0]
click at [94, 157] on li "Inicio" at bounding box center [111, 166] width 153 height 21
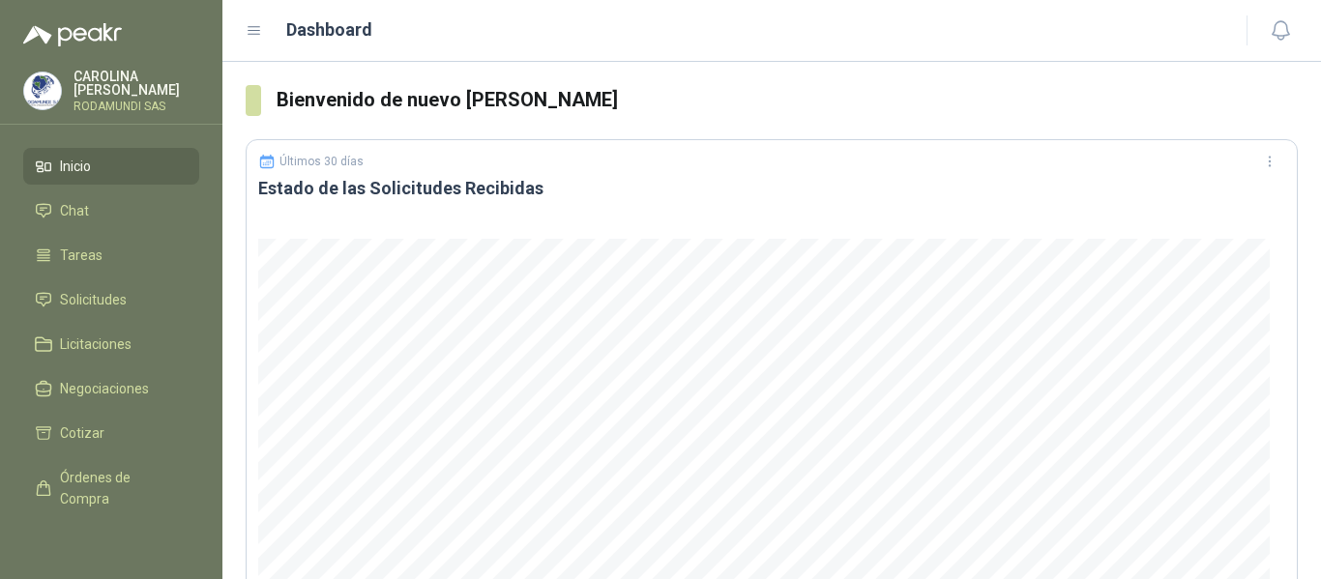
click at [258, 29] on icon at bounding box center [254, 30] width 17 height 17
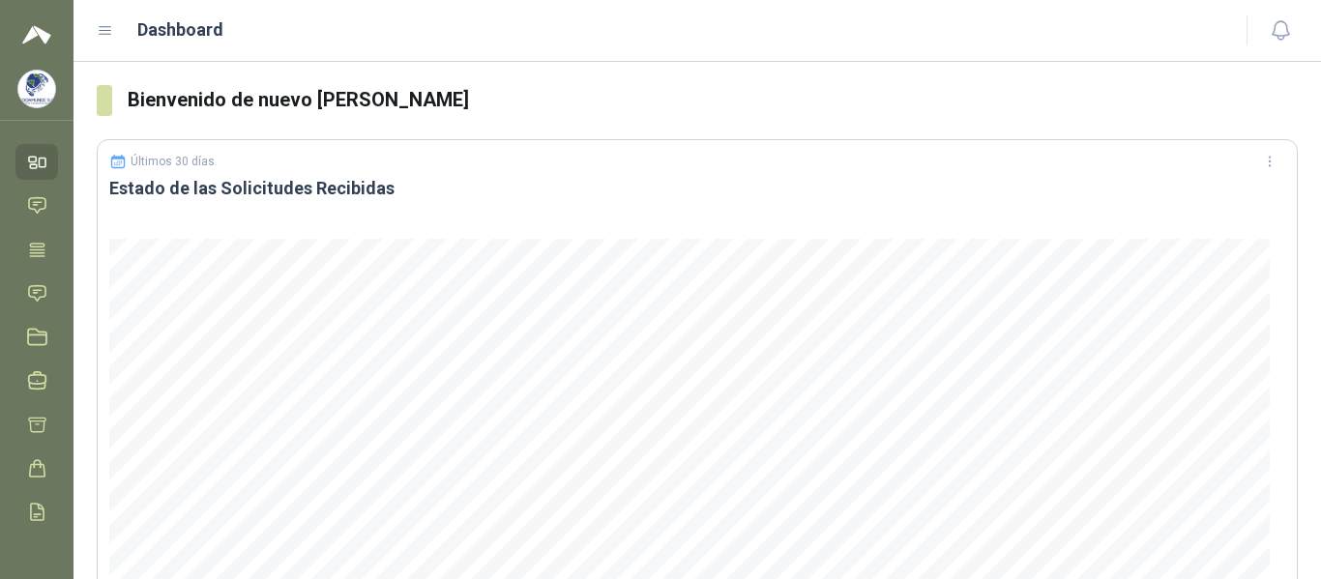
click at [103, 24] on icon at bounding box center [105, 30] width 17 height 17
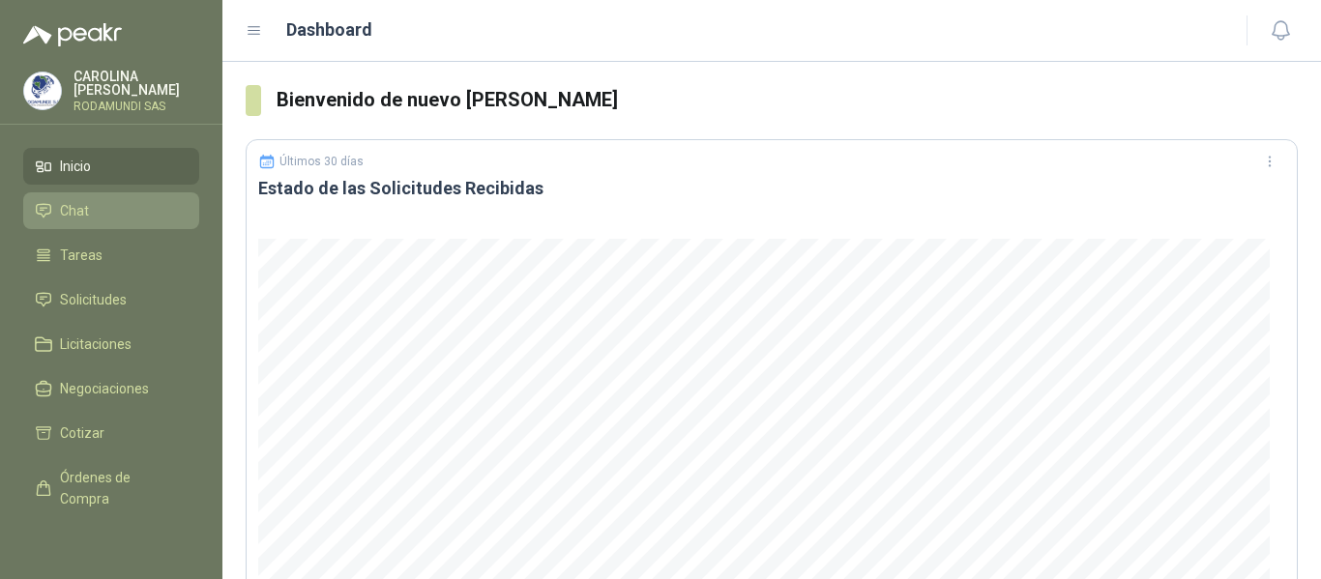
click at [100, 221] on link "Chat" at bounding box center [111, 210] width 176 height 37
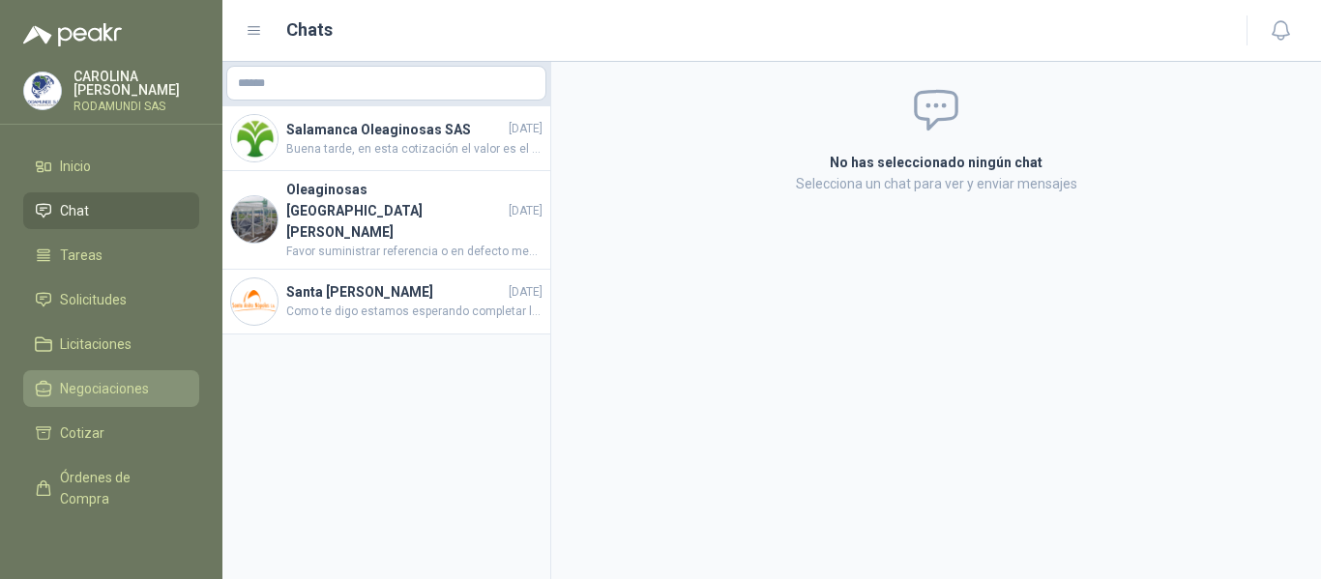
click at [97, 378] on span "Negociaciones" at bounding box center [104, 388] width 89 height 21
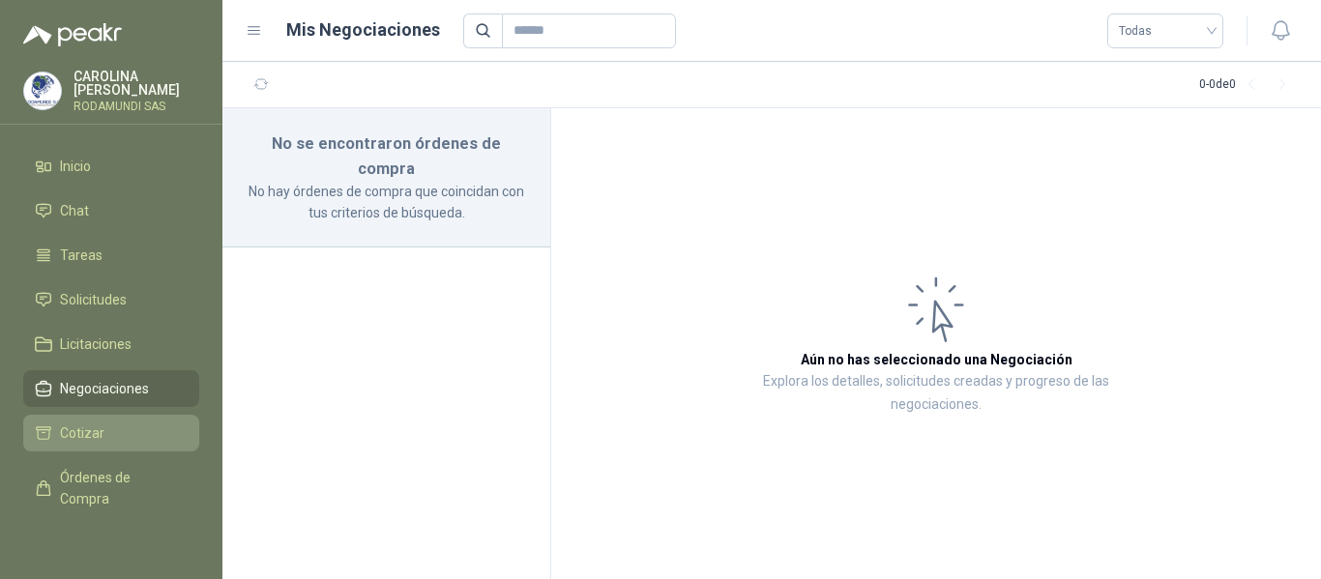
click at [81, 431] on span "Cotizar" at bounding box center [82, 433] width 44 height 21
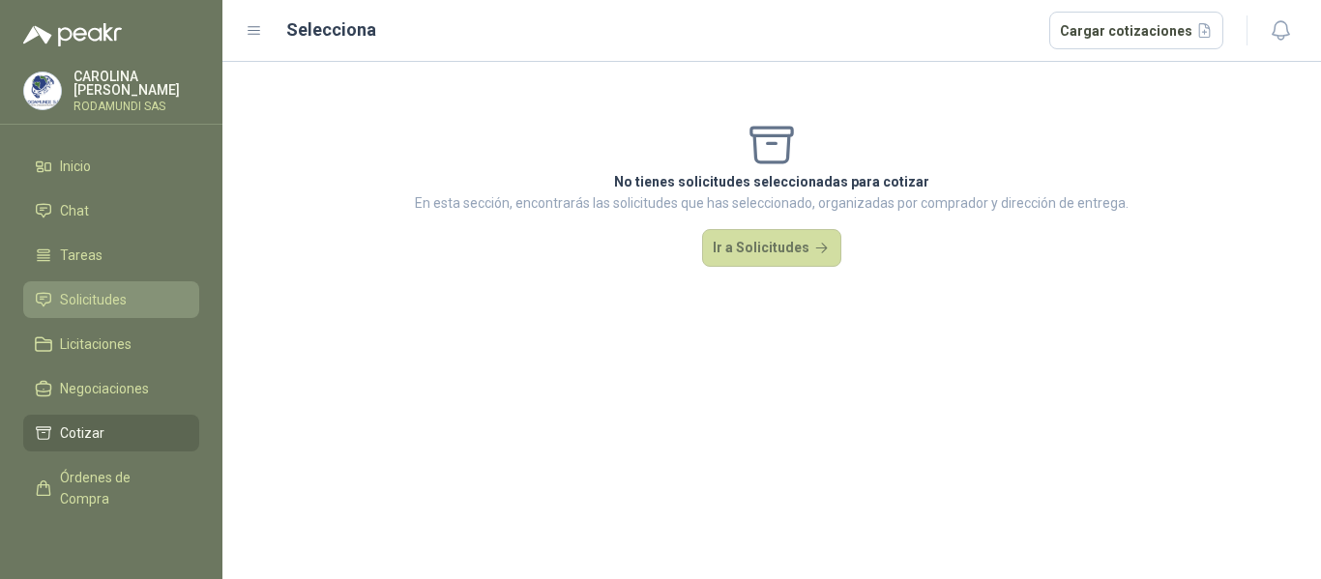
click at [87, 287] on link "Solicitudes" at bounding box center [111, 299] width 176 height 37
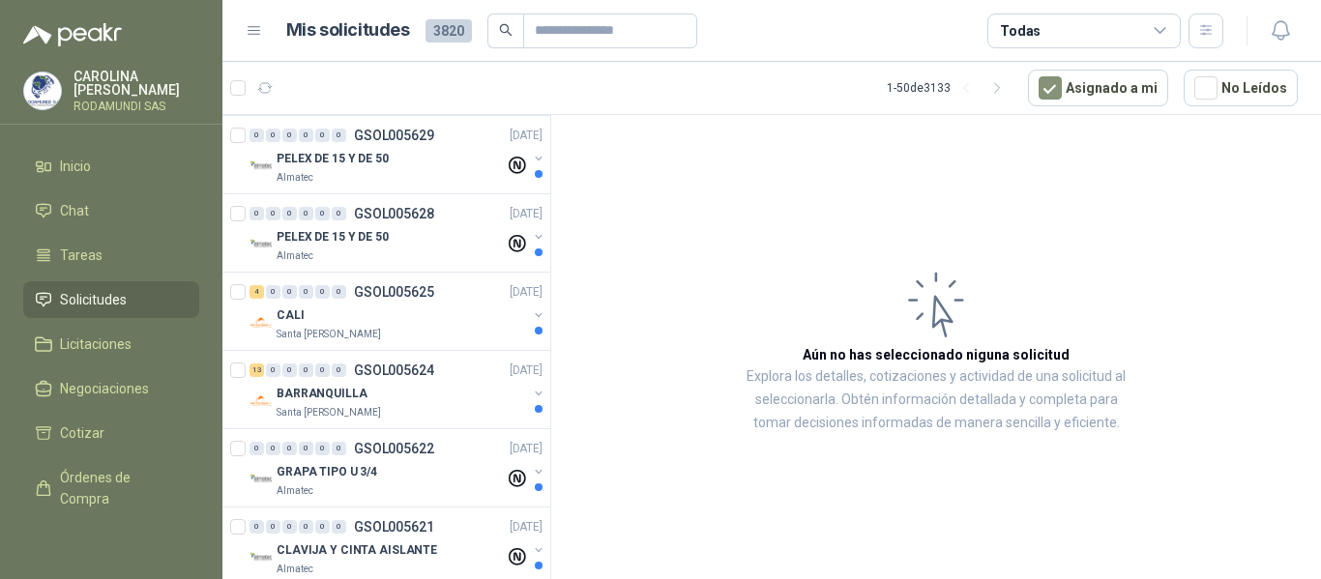
scroll to position [178, 0]
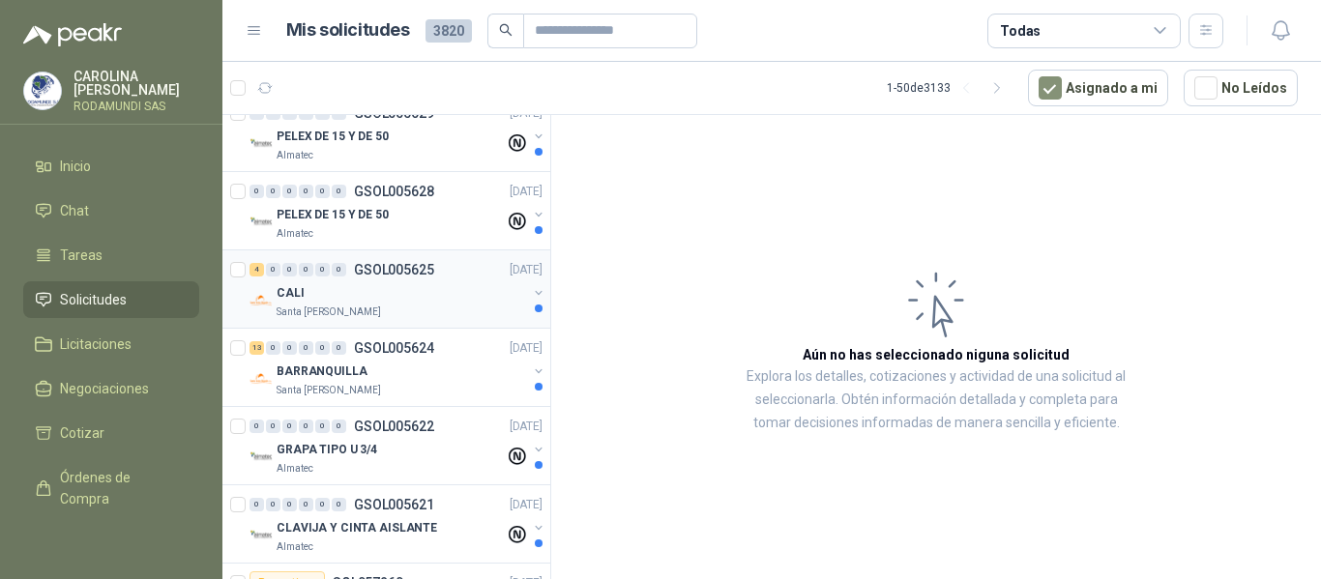
click at [305, 318] on p "Santa [PERSON_NAME]" at bounding box center [329, 312] width 104 height 15
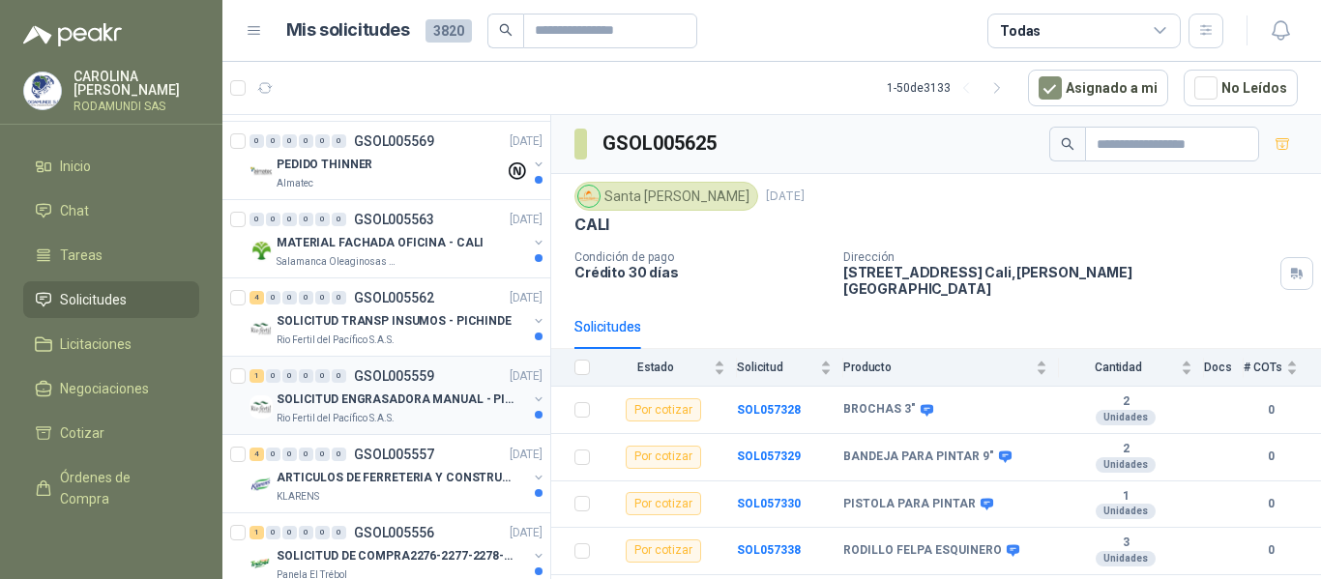
scroll to position [1639, 0]
click at [346, 400] on p "SOLICITUD ENGRASADORA MANUAL - PICHINDE" at bounding box center [397, 399] width 241 height 18
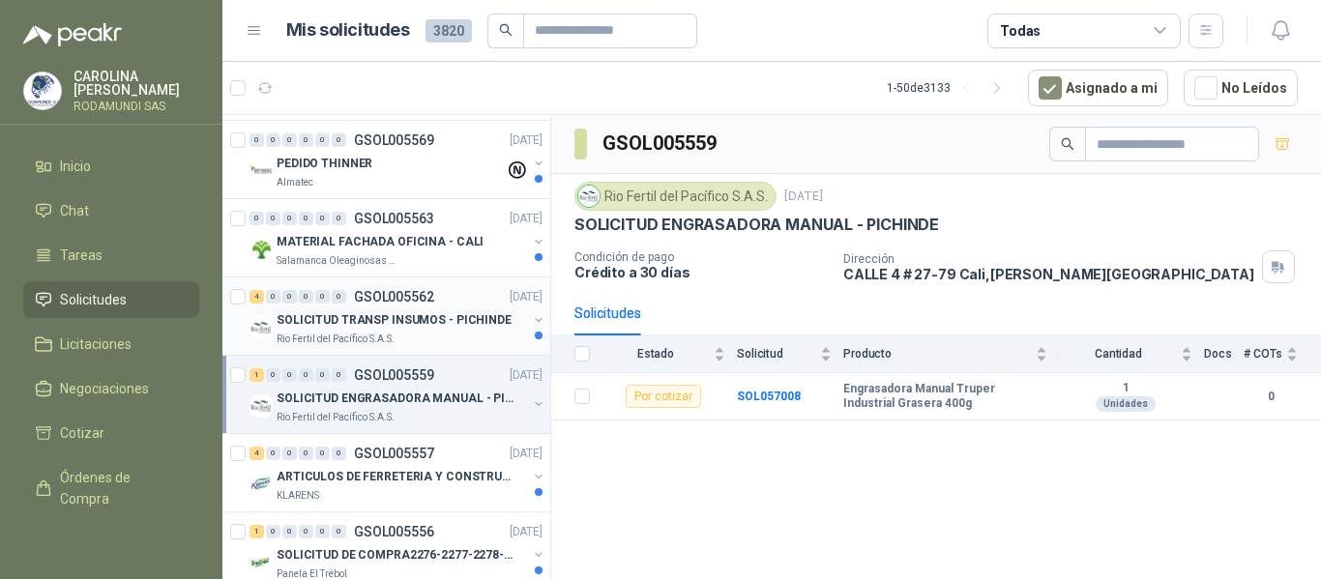
click at [331, 327] on p "SOLICITUD TRANSP INSUMOS - PICHINDE" at bounding box center [394, 320] width 235 height 18
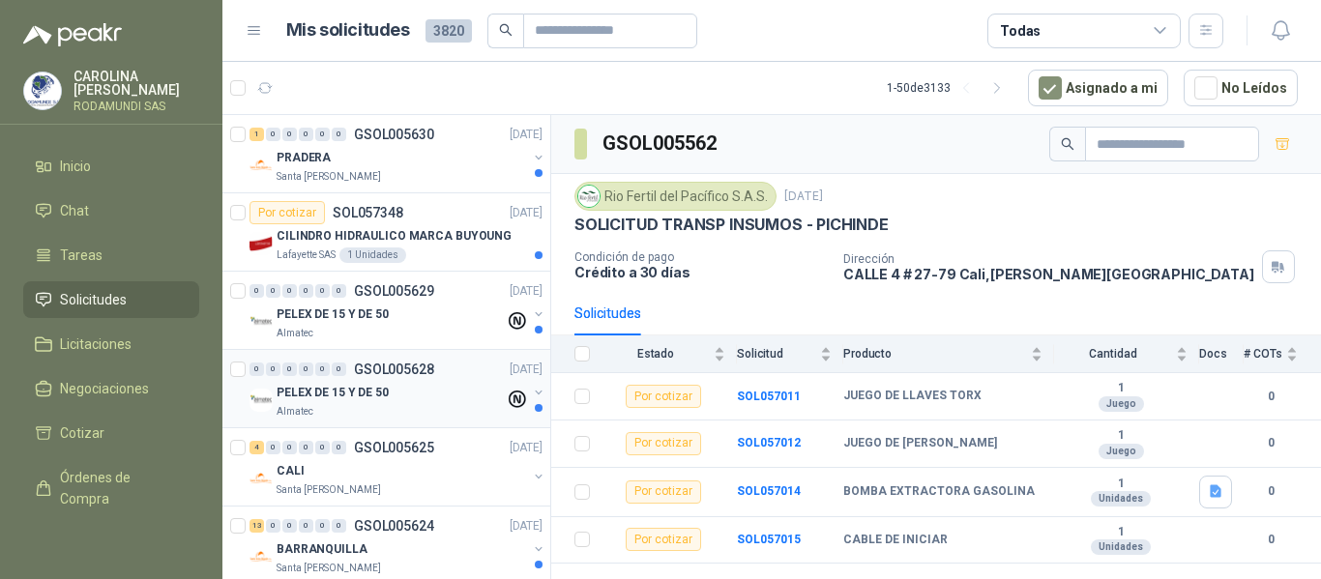
scroll to position [64, 0]
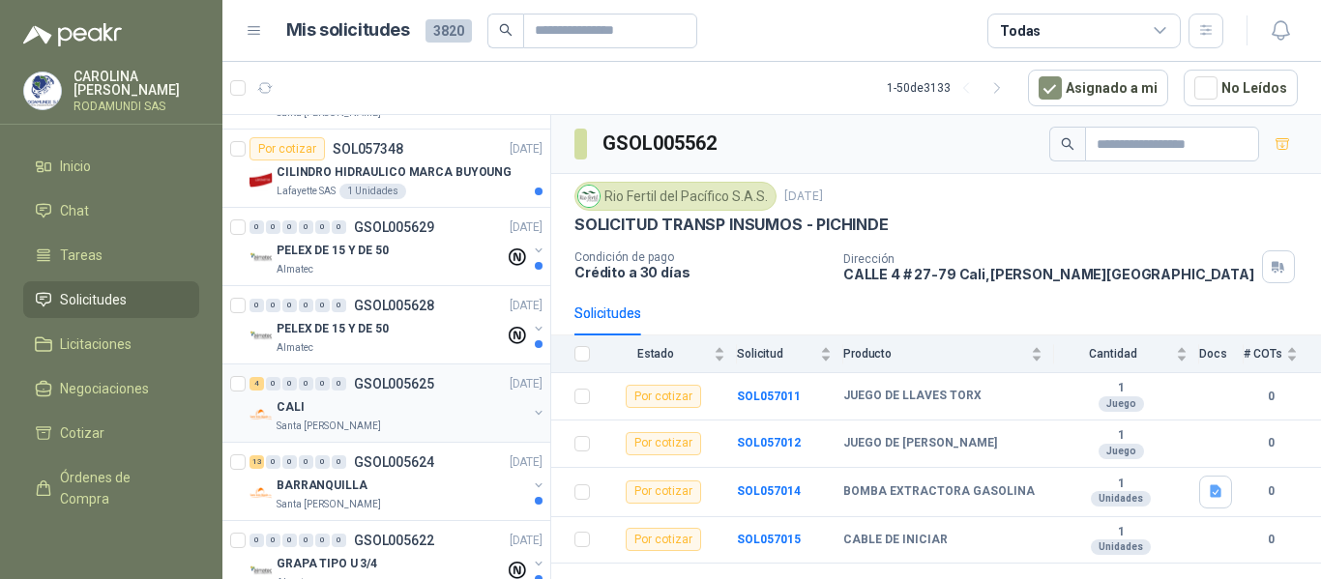
click at [327, 408] on div "CALI" at bounding box center [402, 407] width 251 height 23
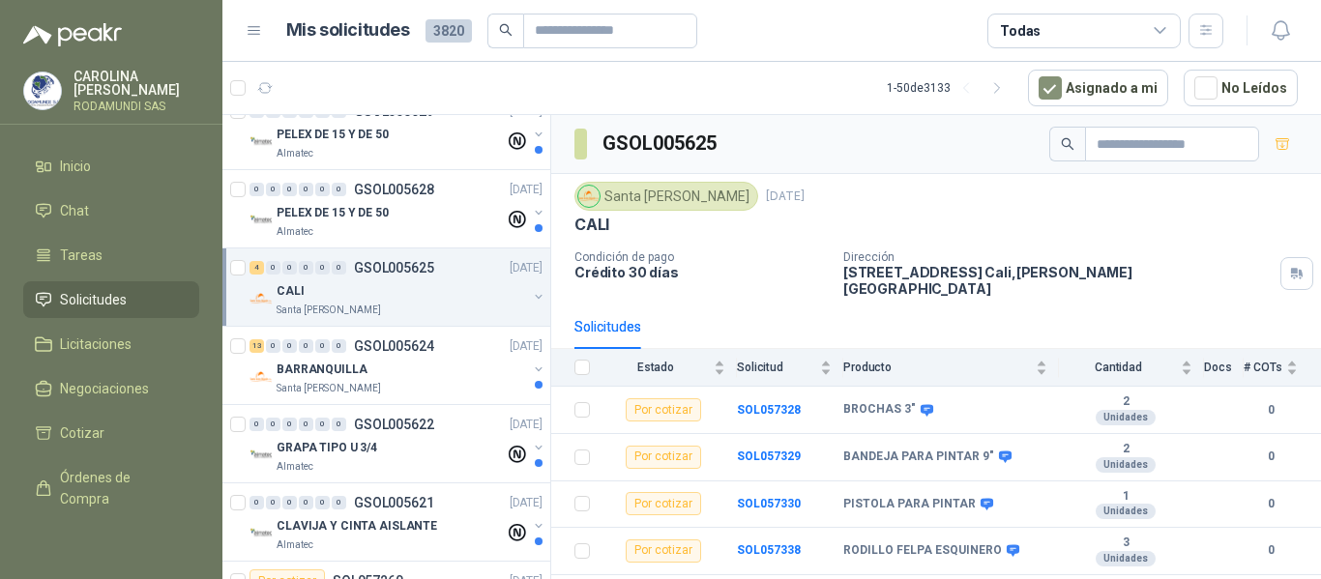
scroll to position [191, 0]
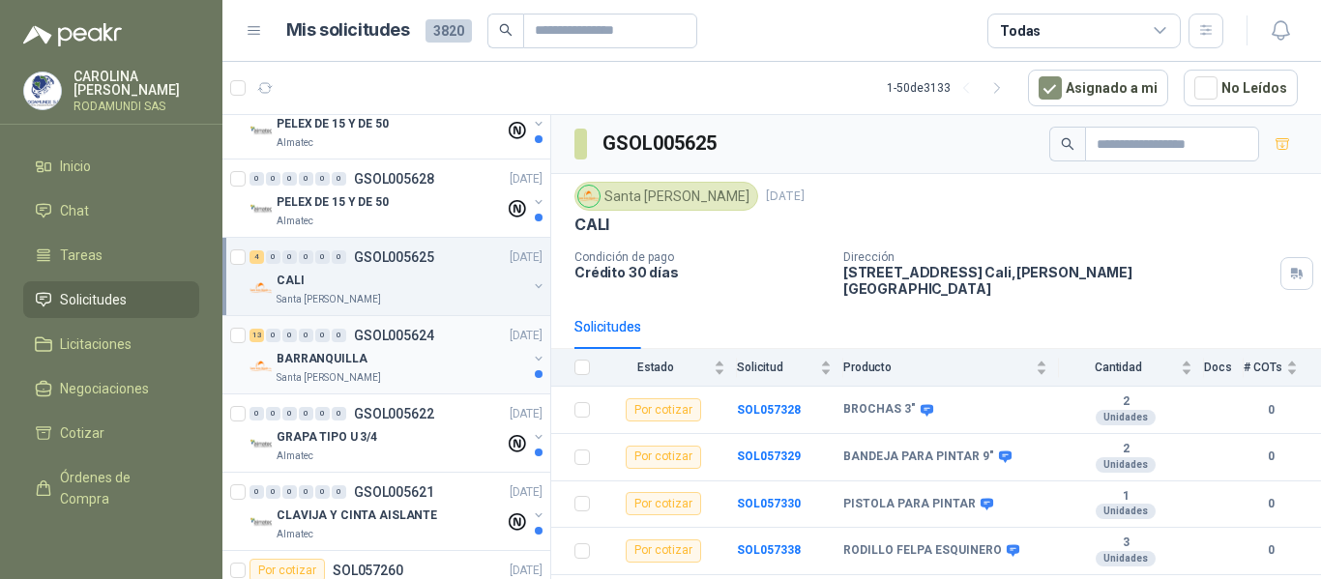
click at [381, 370] on div "Santa [PERSON_NAME]" at bounding box center [402, 377] width 251 height 15
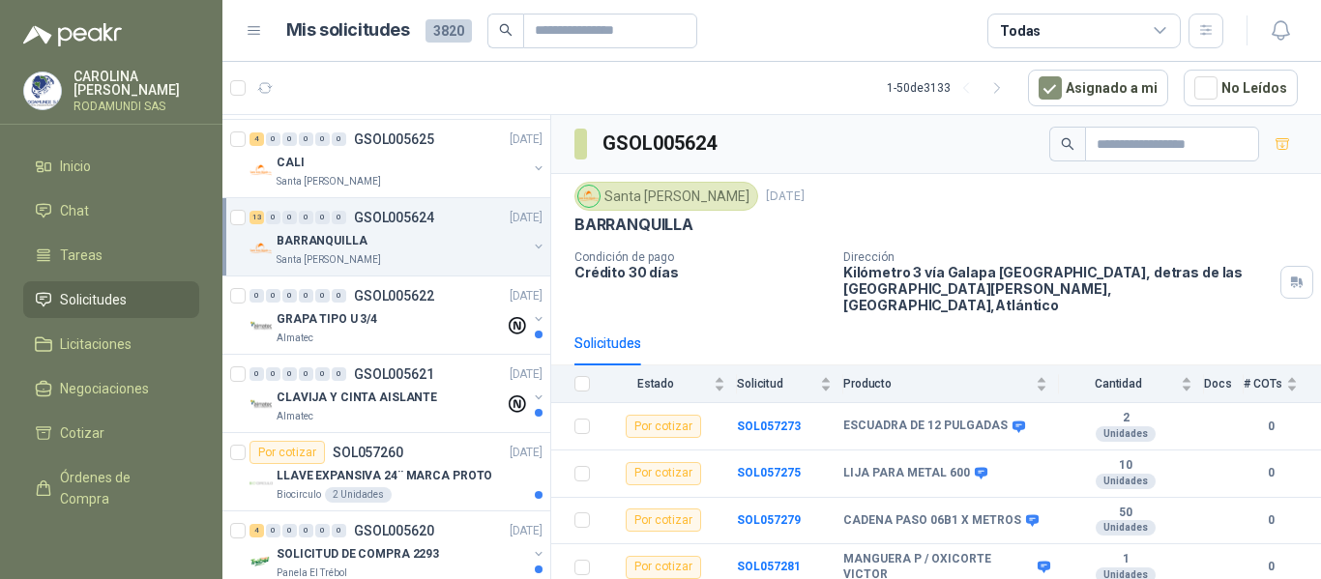
scroll to position [310, 0]
click at [381, 370] on p "GSOL005621" at bounding box center [394, 373] width 80 height 14
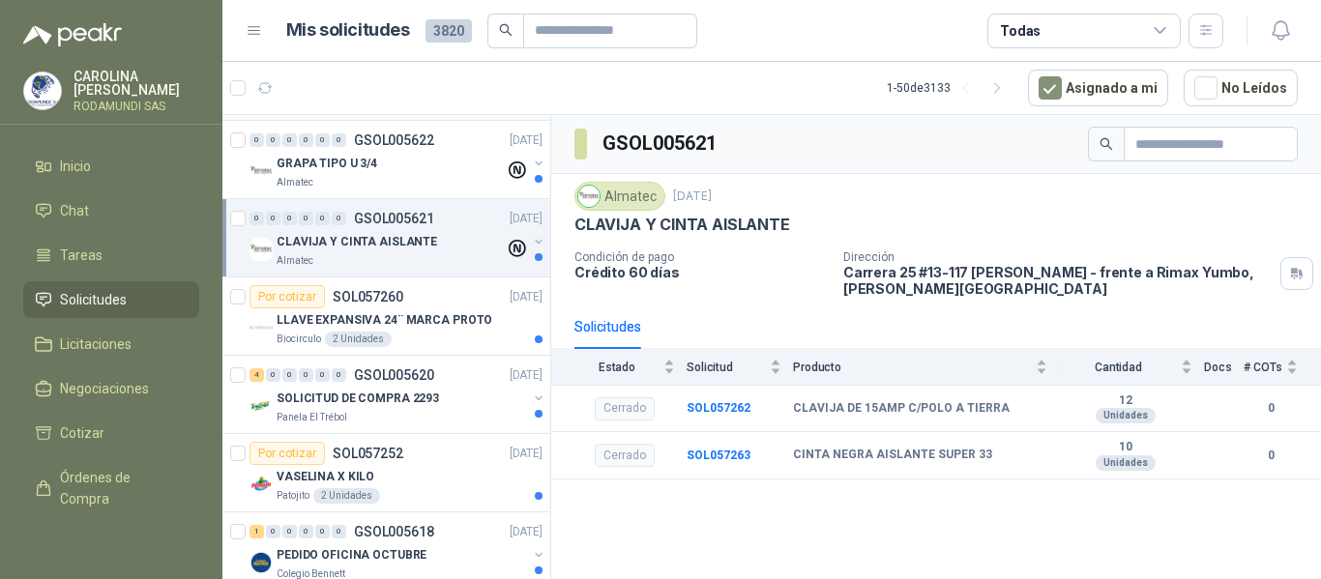
scroll to position [507, 0]
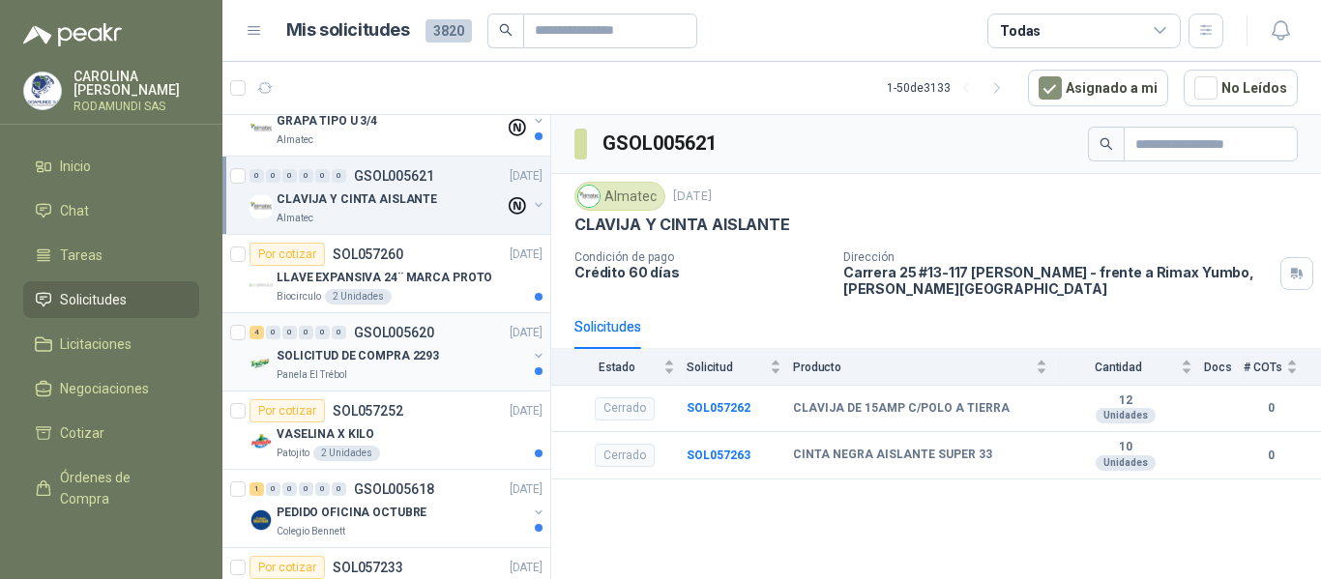
click at [369, 360] on p "SOLICITUD DE COMPRA 2293" at bounding box center [358, 356] width 162 height 18
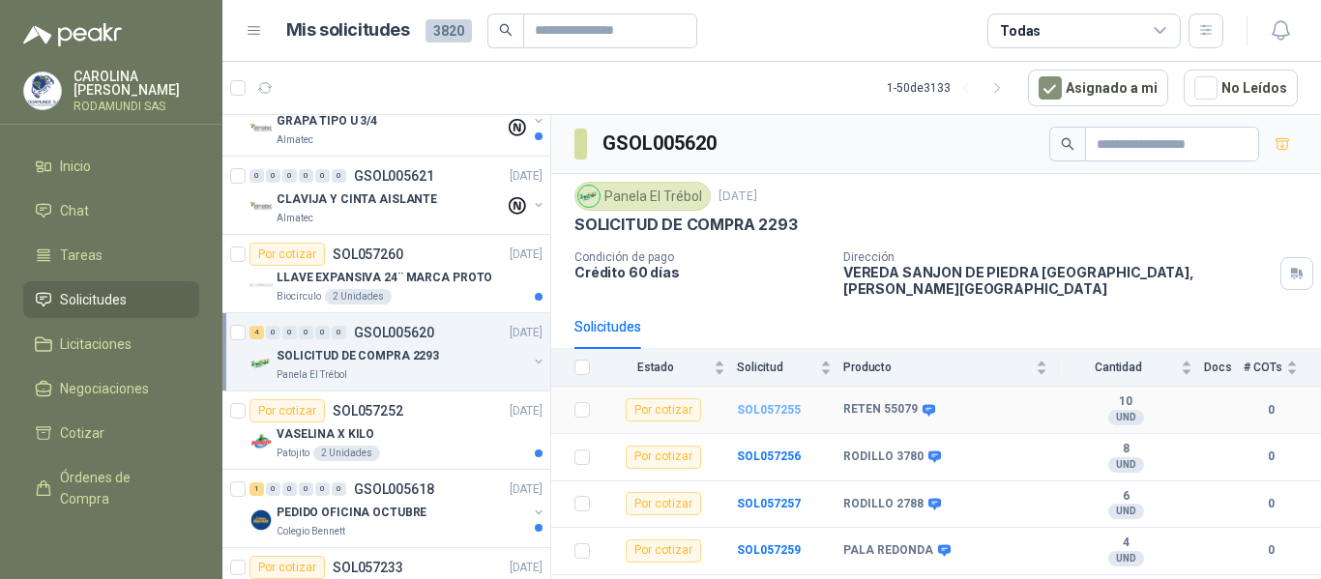
click at [753, 403] on b "SOL057255" at bounding box center [769, 410] width 64 height 14
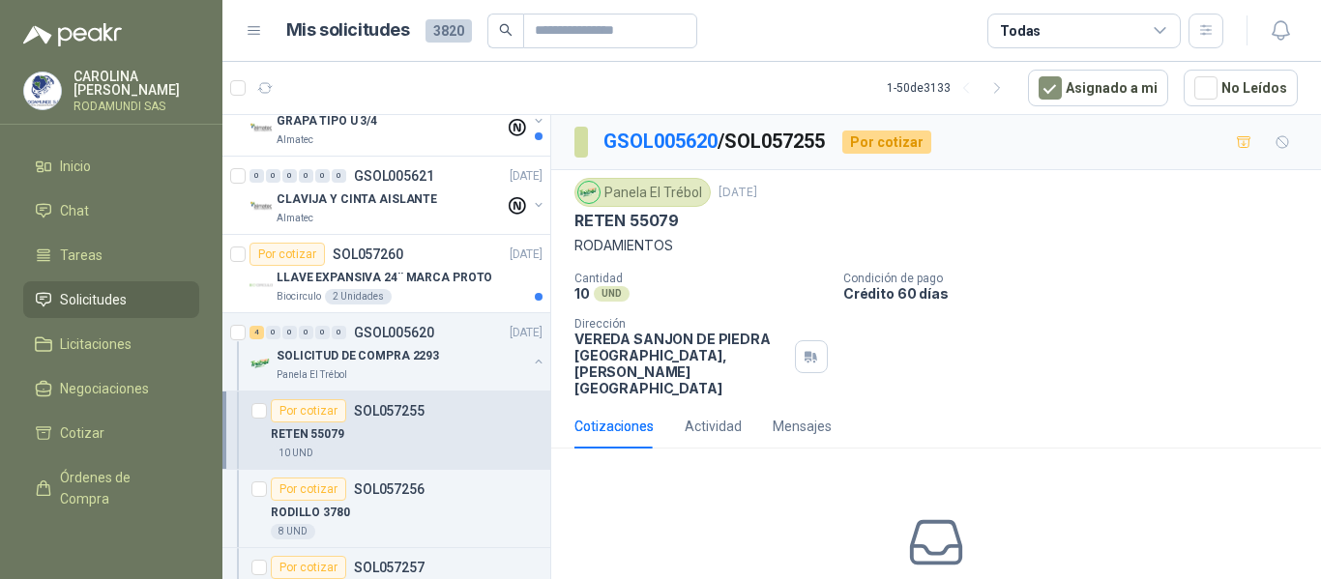
click at [675, 192] on div "Panela El Trébol" at bounding box center [643, 192] width 136 height 29
